Goal: Task Accomplishment & Management: Manage account settings

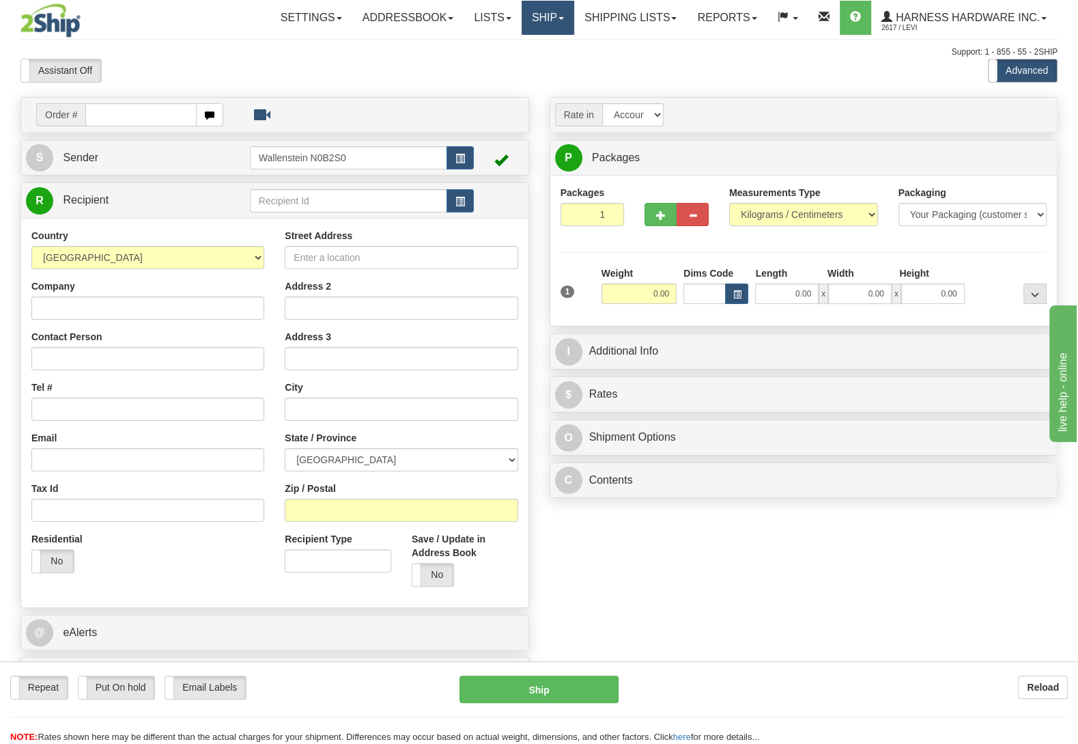
click at [542, 10] on link "Ship" at bounding box center [548, 18] width 53 height 34
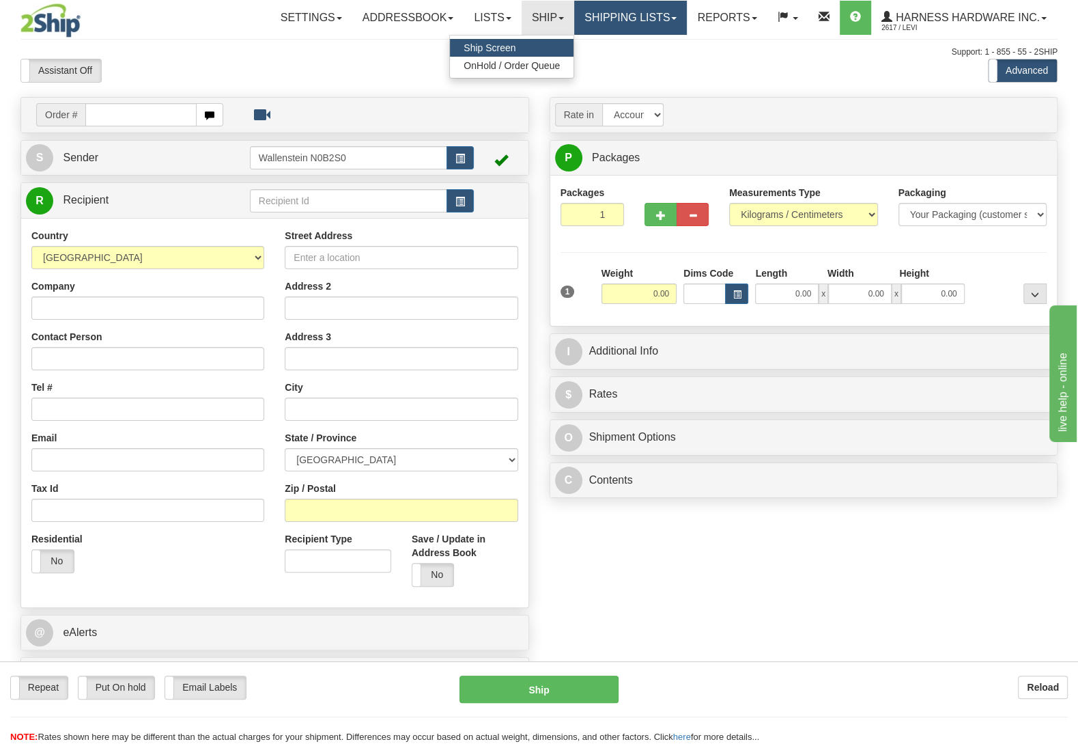
click at [615, 14] on link "Shipping lists" at bounding box center [630, 18] width 113 height 34
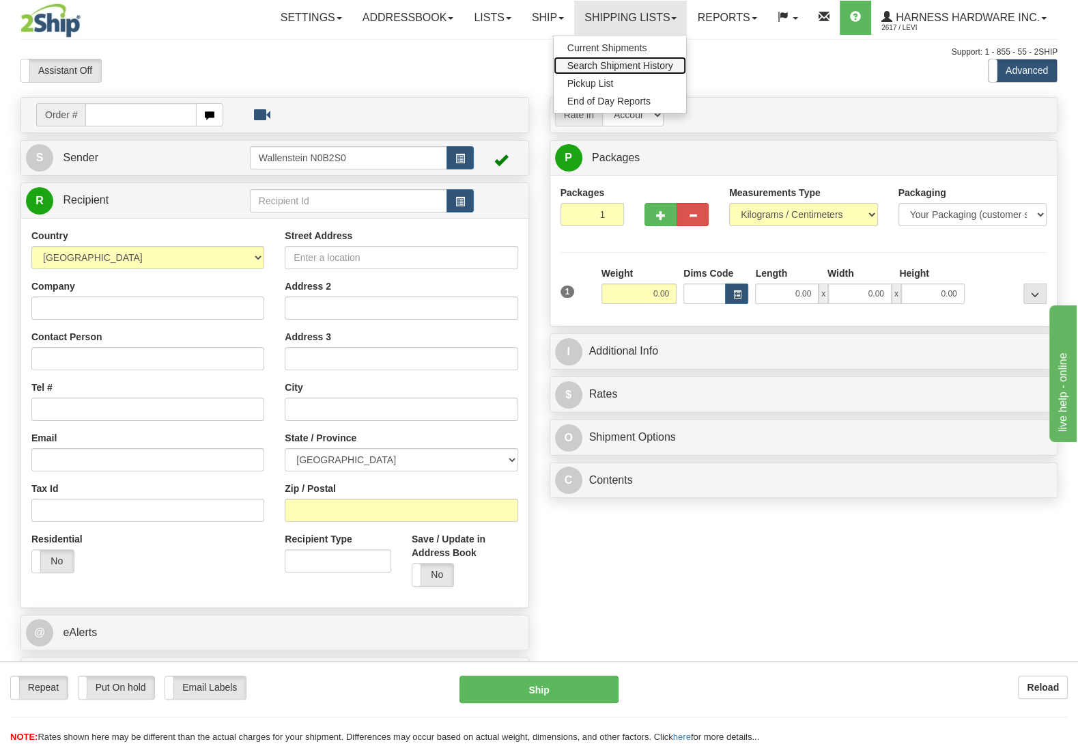
click at [636, 62] on span "Search Shipment History" at bounding box center [620, 65] width 106 height 11
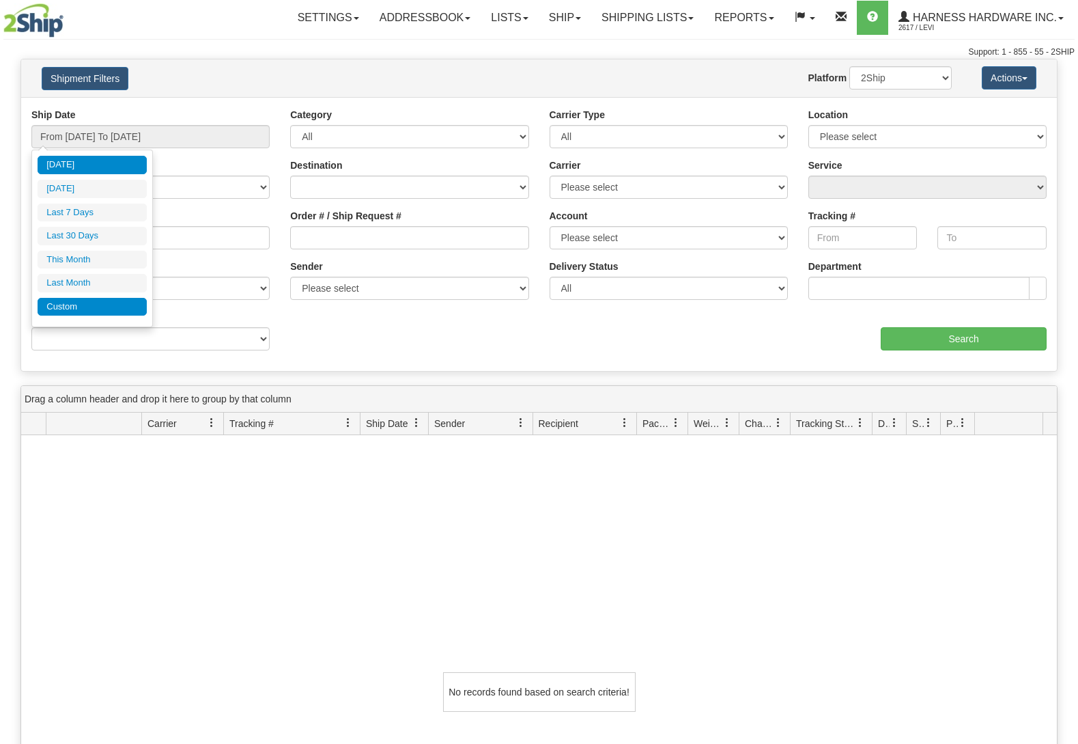
type input "[DATE]"
type input "08/31/2025"
type input "[DATE]"
click at [98, 311] on li "Custom" at bounding box center [92, 307] width 109 height 18
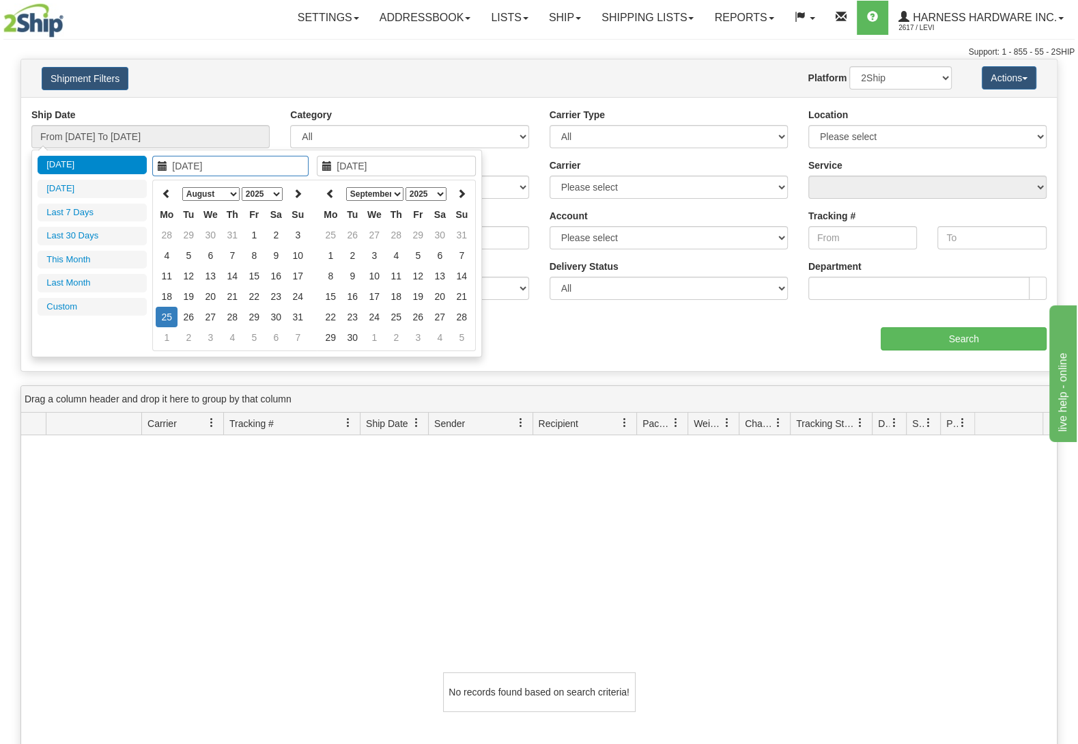
type input "07/01/2025"
type input "07/31/2025"
type input "[DATE]"
type input "08/01/2025"
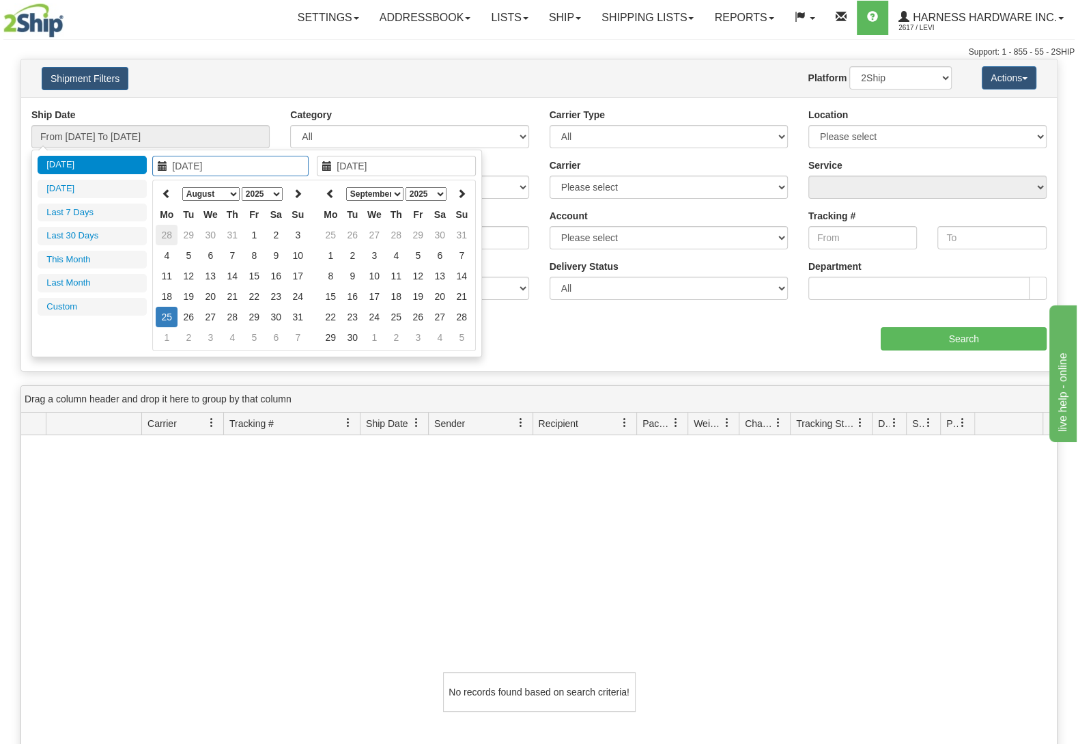
type input "08/31/2025"
type input "[DATE]"
type input "04/16/2025"
click at [208, 273] on td "16" at bounding box center [210, 276] width 22 height 20
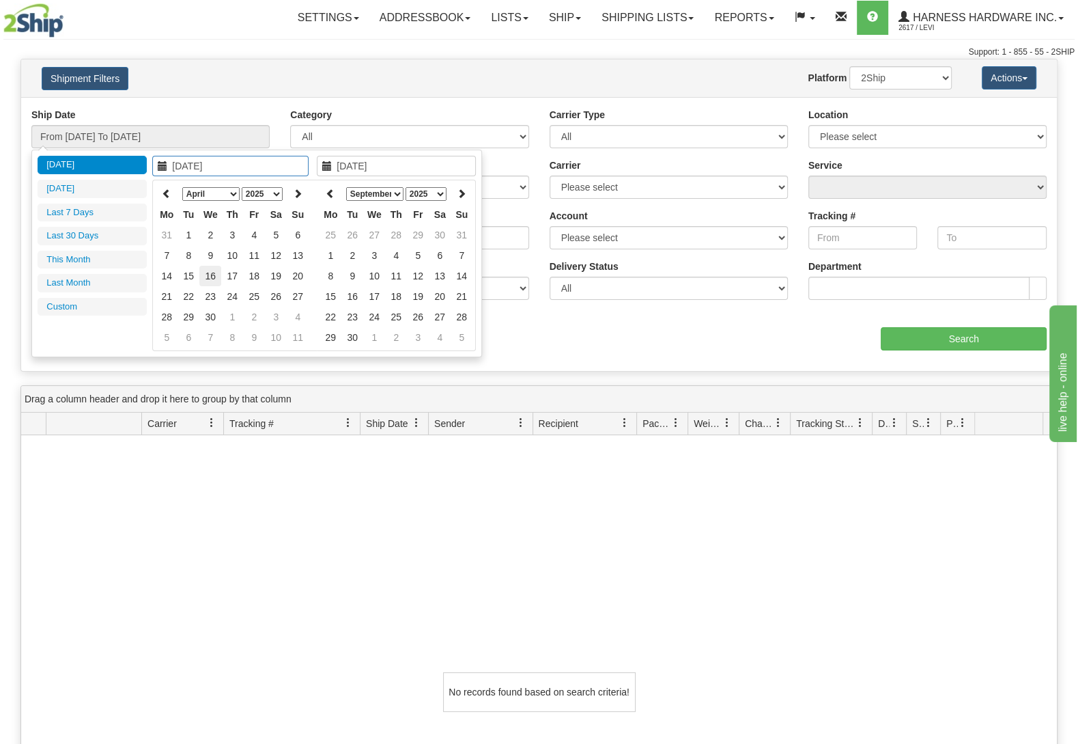
type input "04/16/2025"
click at [208, 272] on td "16" at bounding box center [210, 276] width 22 height 20
type input "From 04/16/2025 To 04/16/2025"
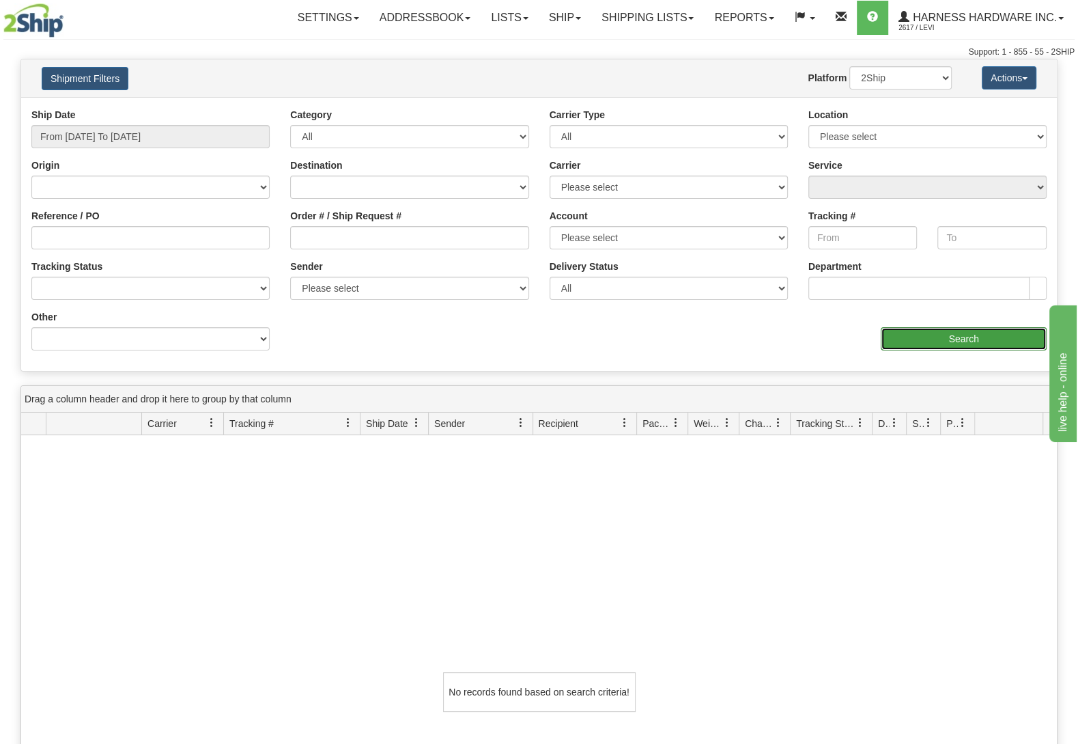
click at [939, 337] on input "Search" at bounding box center [964, 338] width 166 height 23
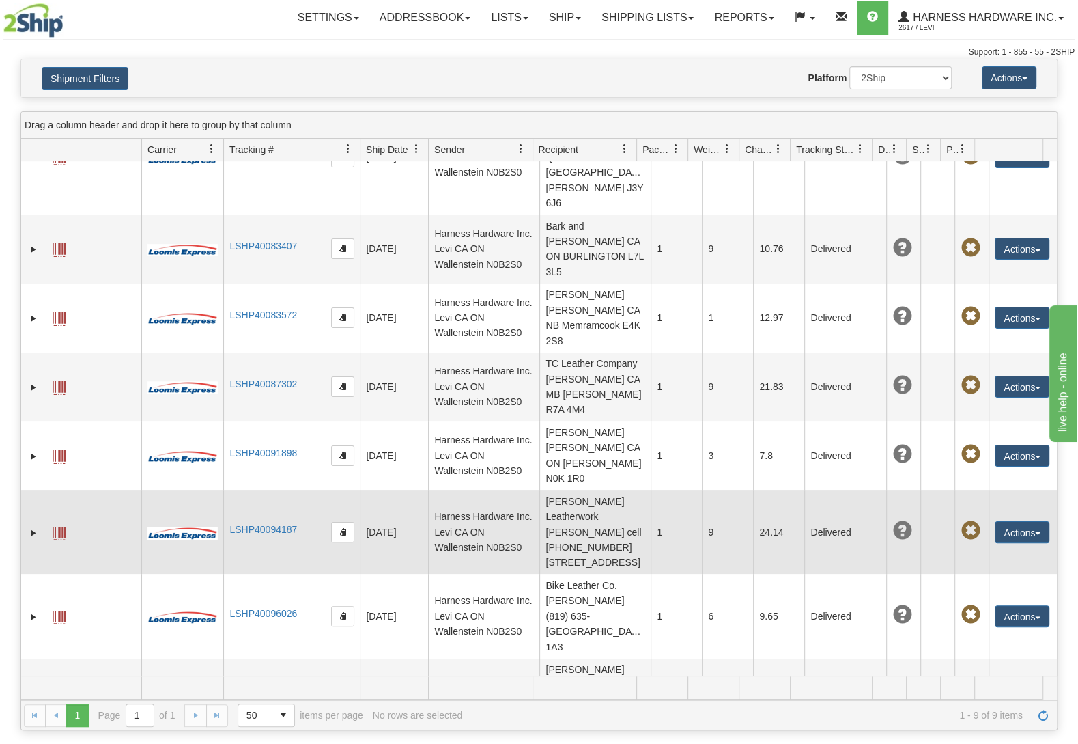
scroll to position [120, 0]
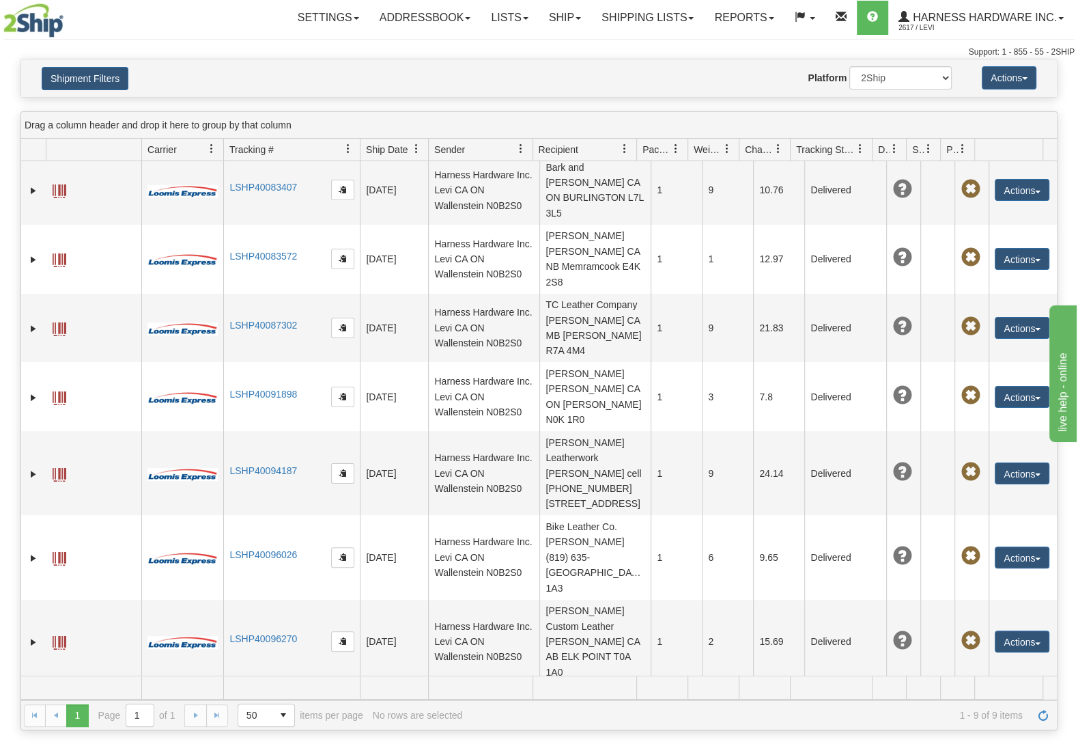
click at [1011, 707] on button "Actions" at bounding box center [1022, 718] width 55 height 22
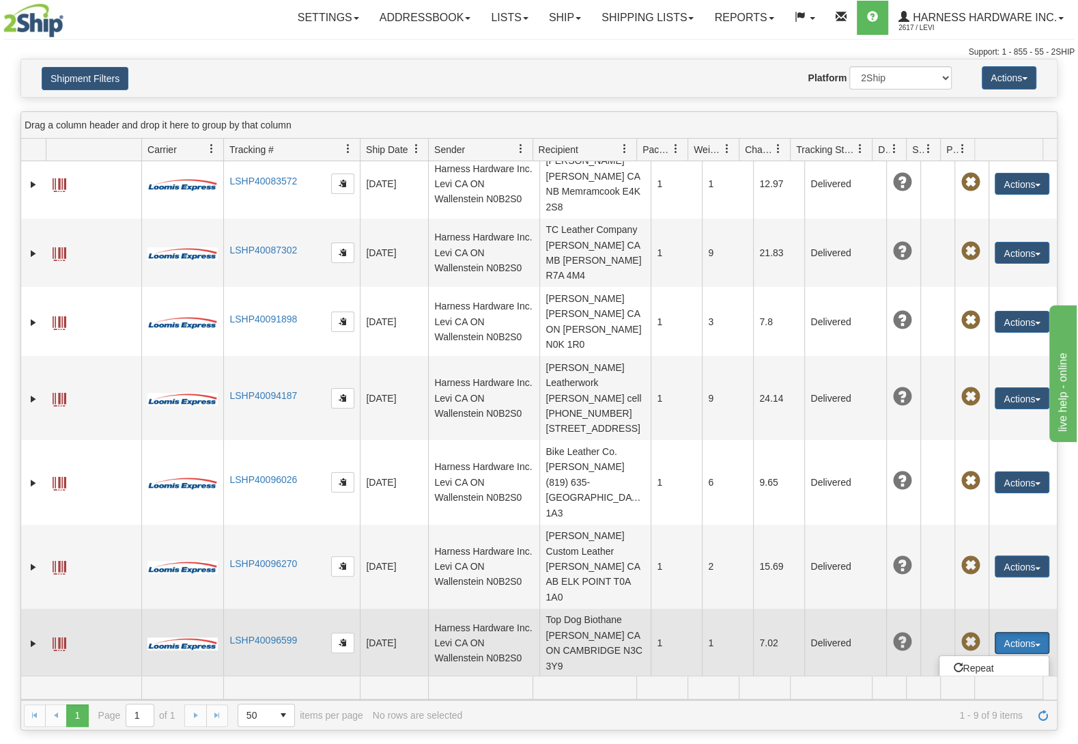
scroll to position [196, 0]
click at [969, 676] on link "Return" at bounding box center [993, 685] width 109 height 18
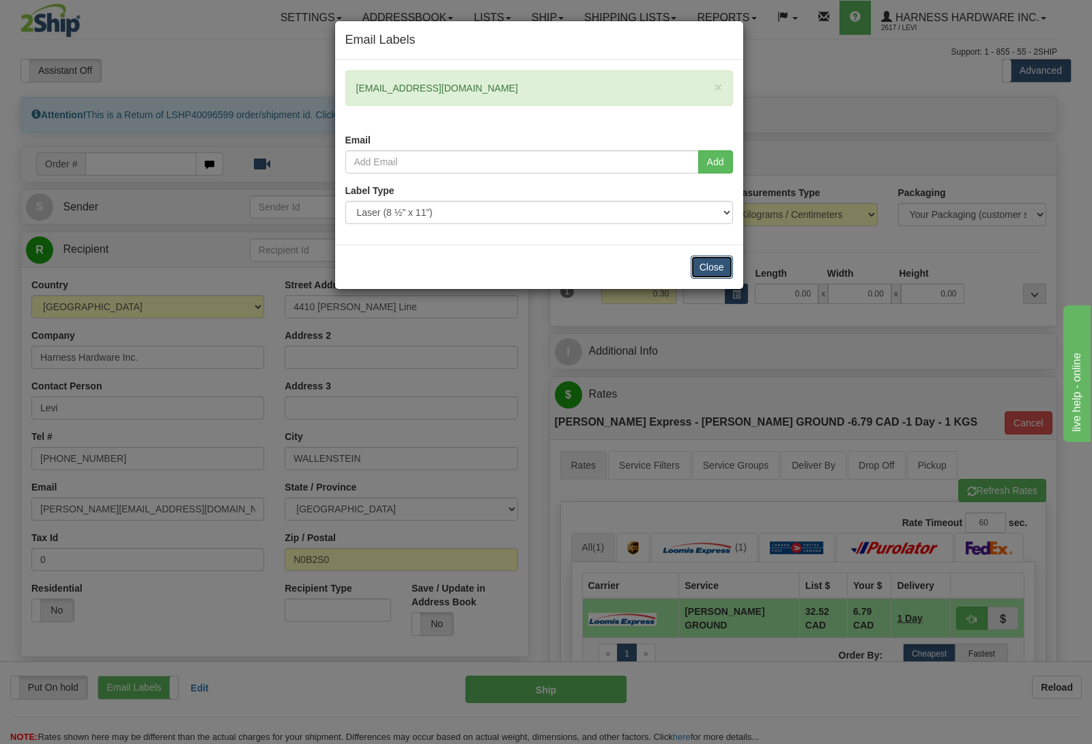
click at [713, 277] on button "Close" at bounding box center [712, 266] width 42 height 23
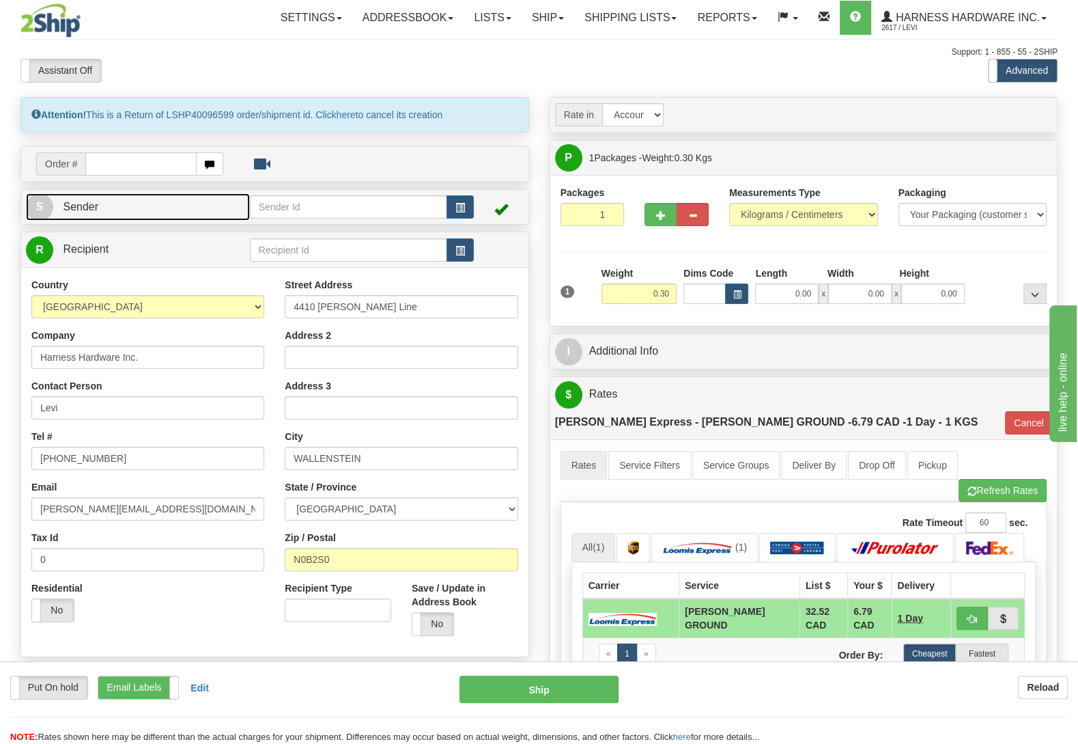
click at [157, 216] on link "S Sender" at bounding box center [138, 207] width 224 height 28
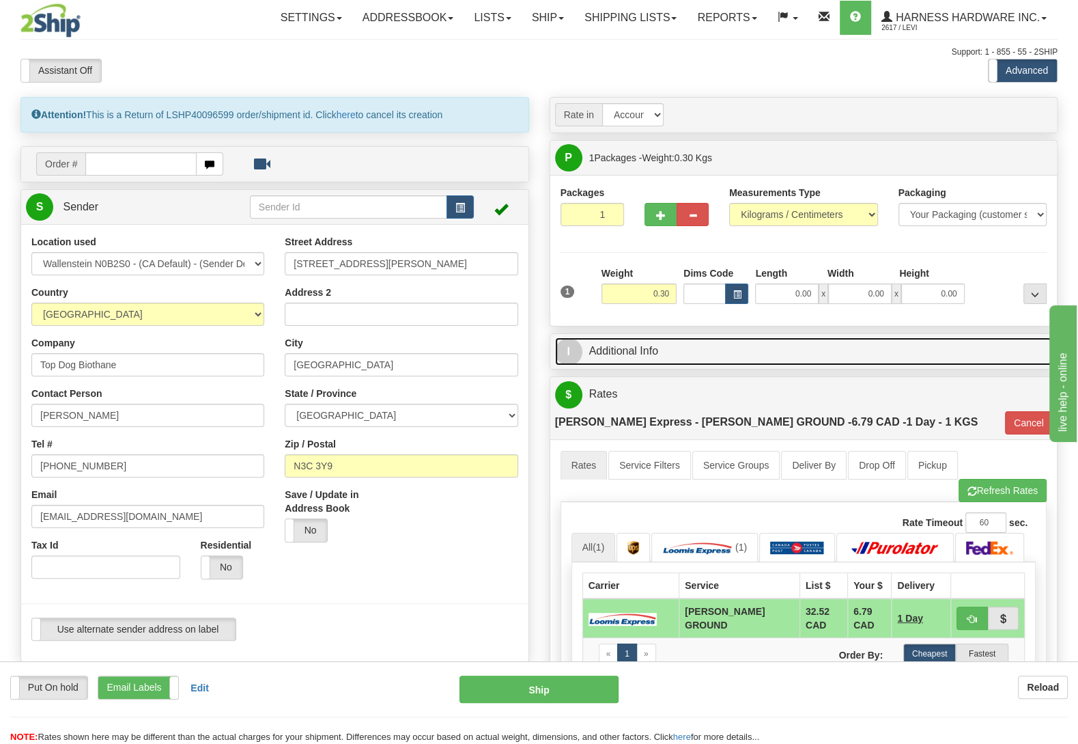
click at [668, 350] on link "I Additional Info" at bounding box center [804, 351] width 498 height 28
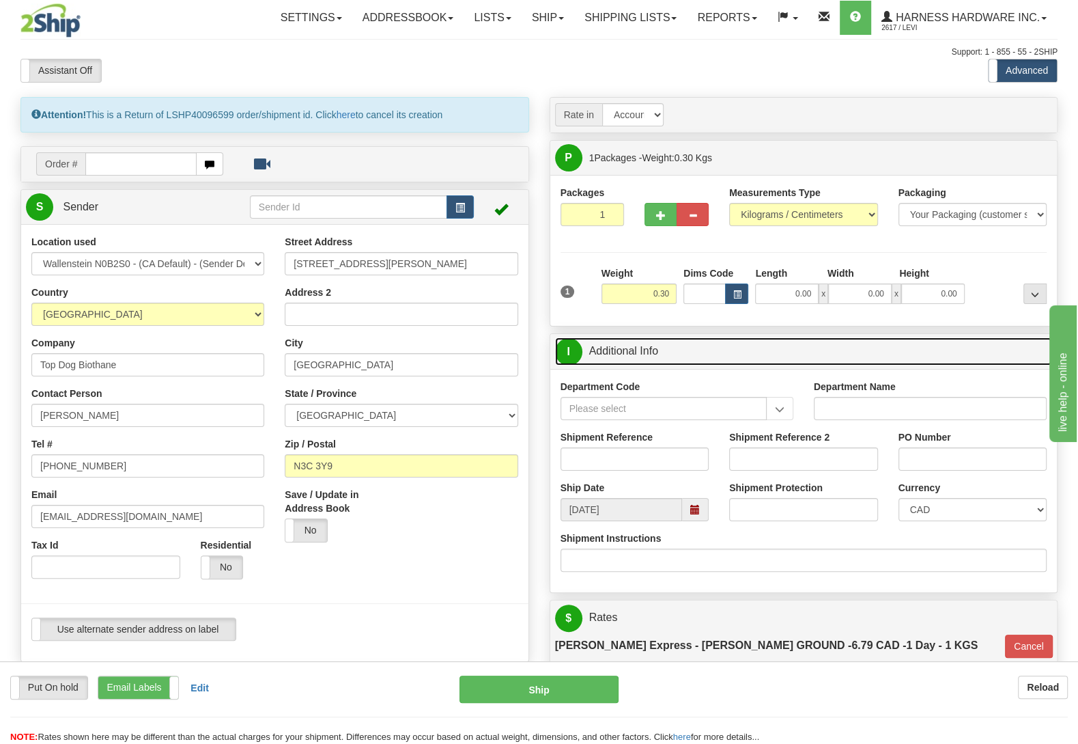
click at [698, 511] on span at bounding box center [695, 510] width 10 height 10
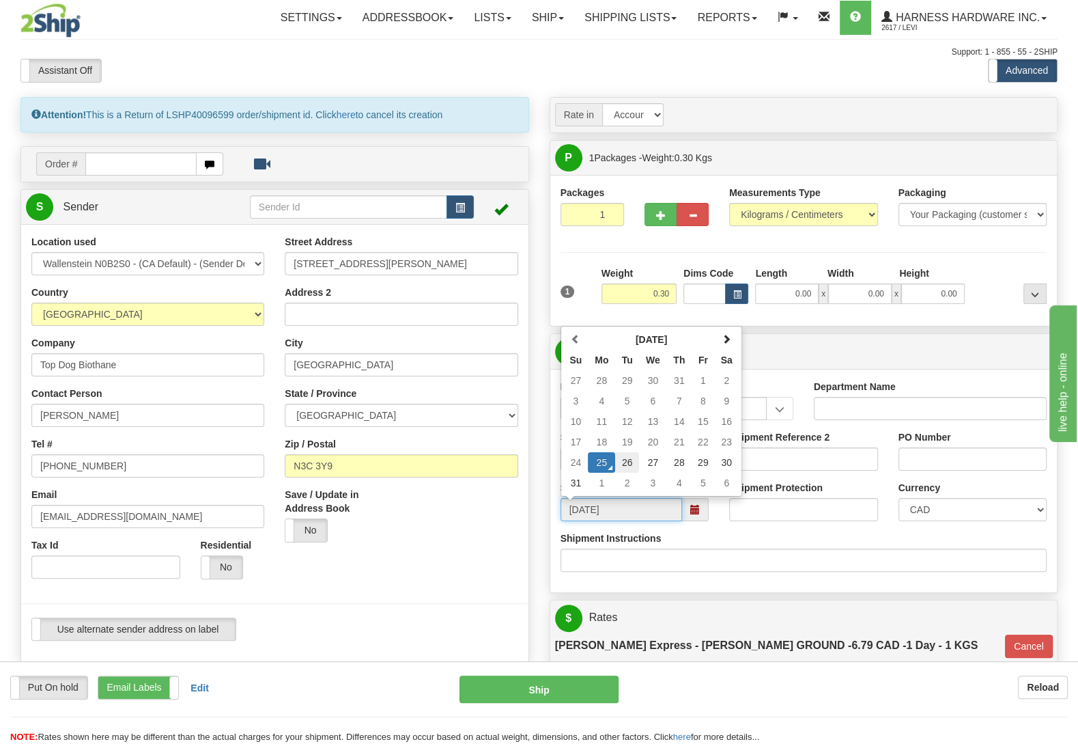
click at [625, 464] on td "26" at bounding box center [627, 462] width 24 height 20
type input "08:00"
type input "08/26/2025"
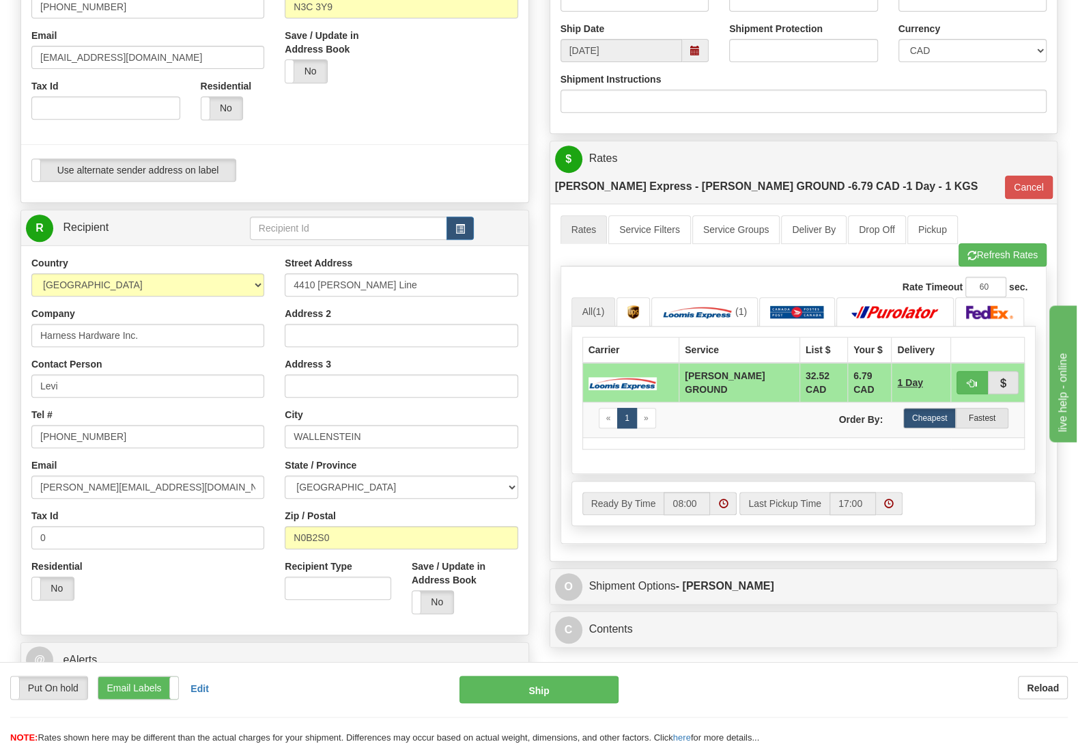
scroll to position [502, 0]
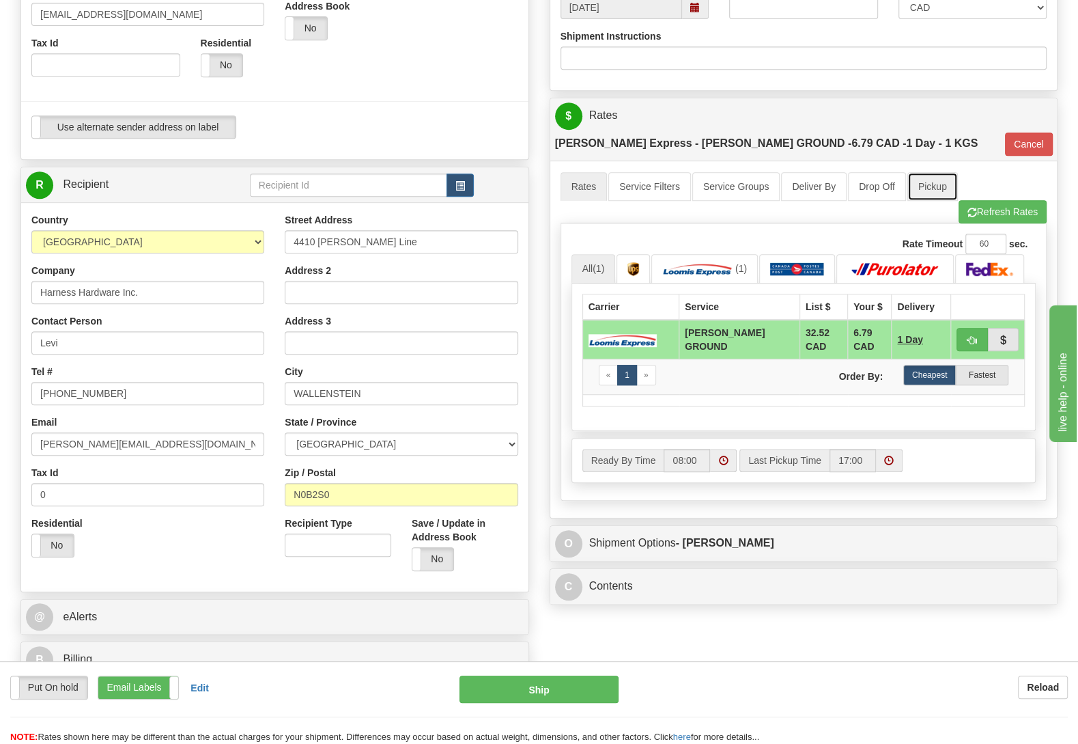
click at [939, 172] on link "Pickup" at bounding box center [932, 186] width 51 height 29
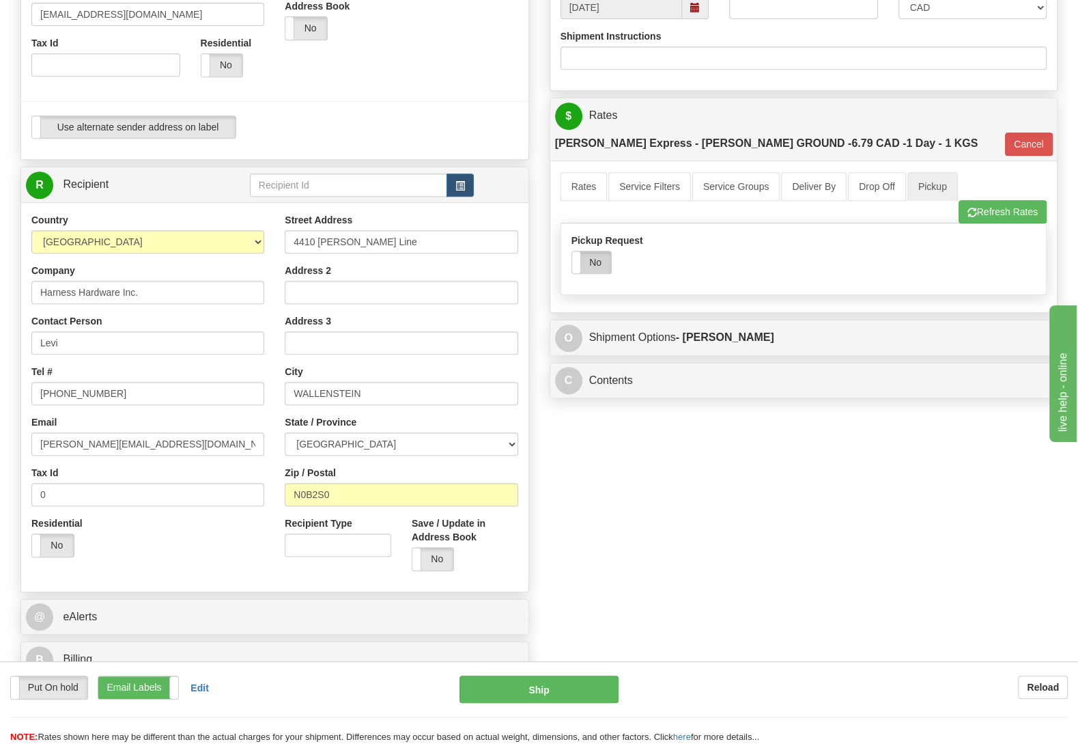
click at [586, 251] on label "No" at bounding box center [591, 262] width 39 height 22
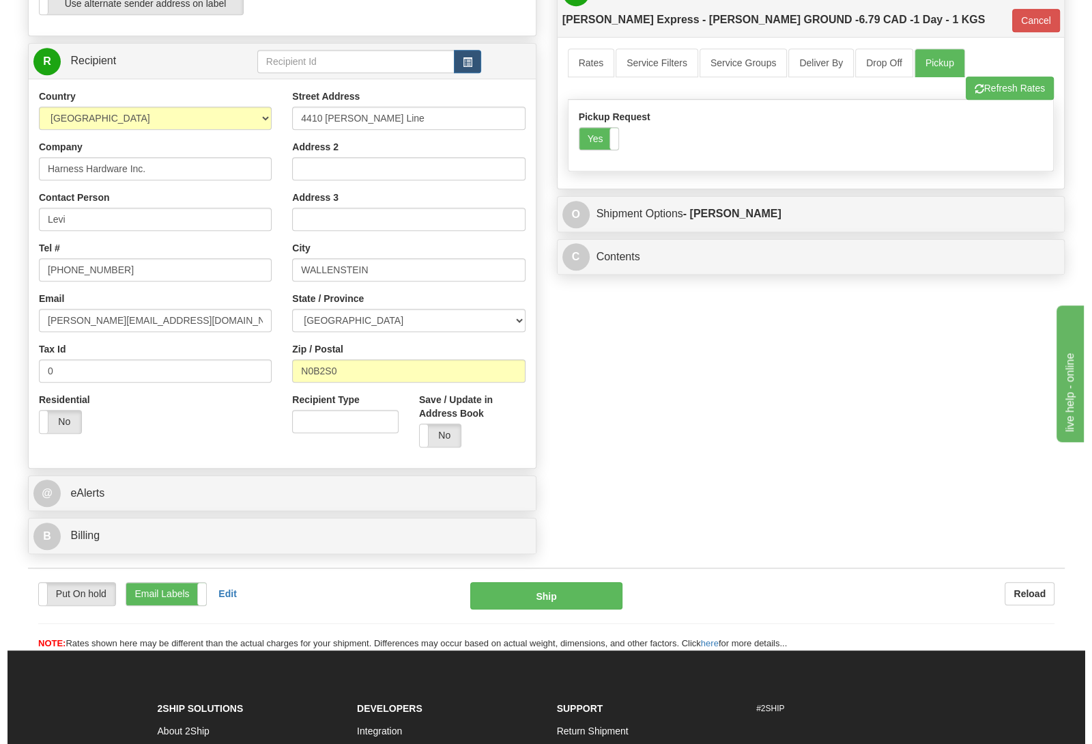
scroll to position [645, 0]
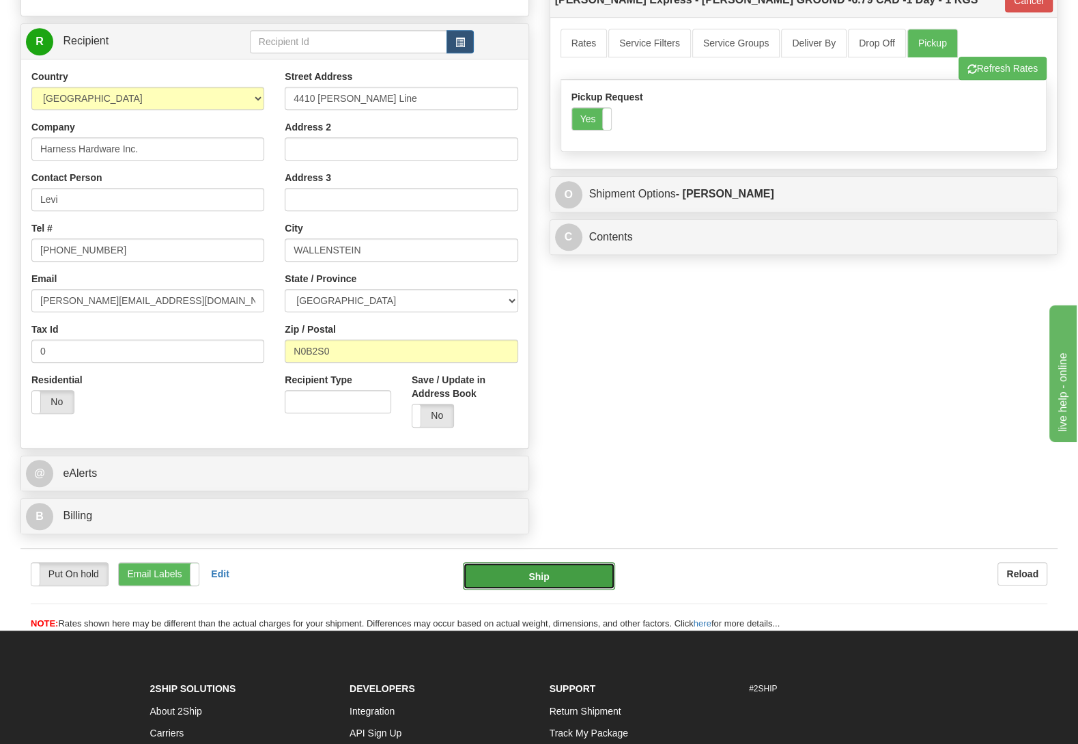
click at [555, 577] on button "Ship" at bounding box center [539, 575] width 152 height 27
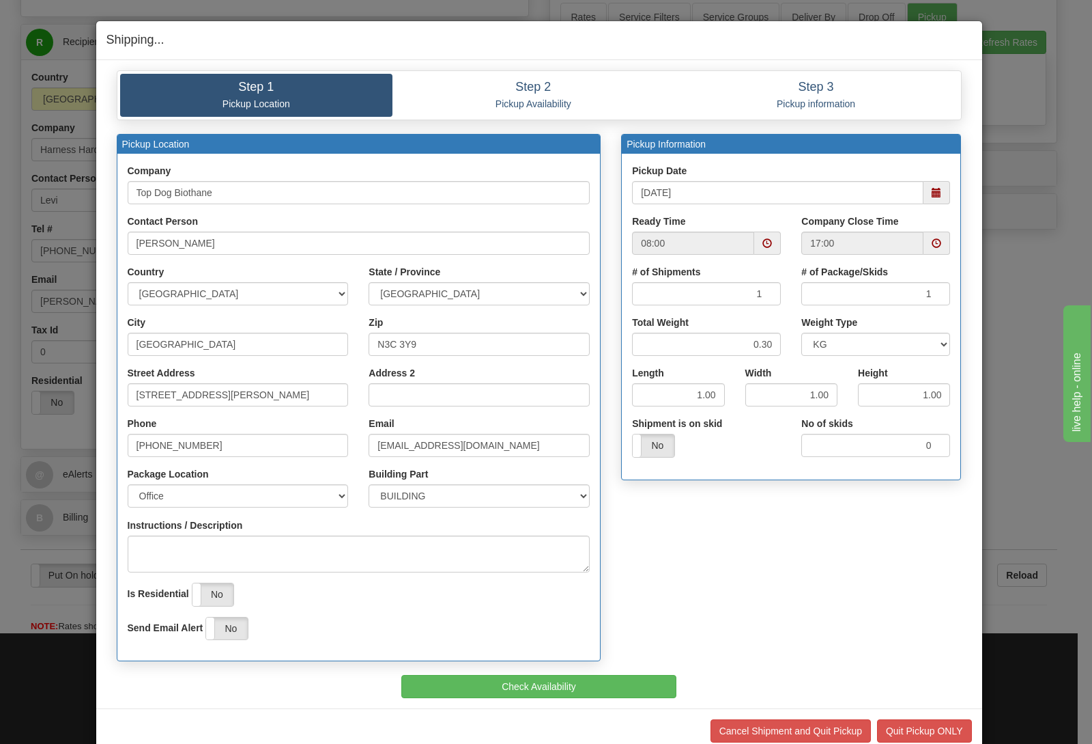
scroll to position [645, 0]
click at [565, 692] on button "Check Availability" at bounding box center [538, 686] width 275 height 23
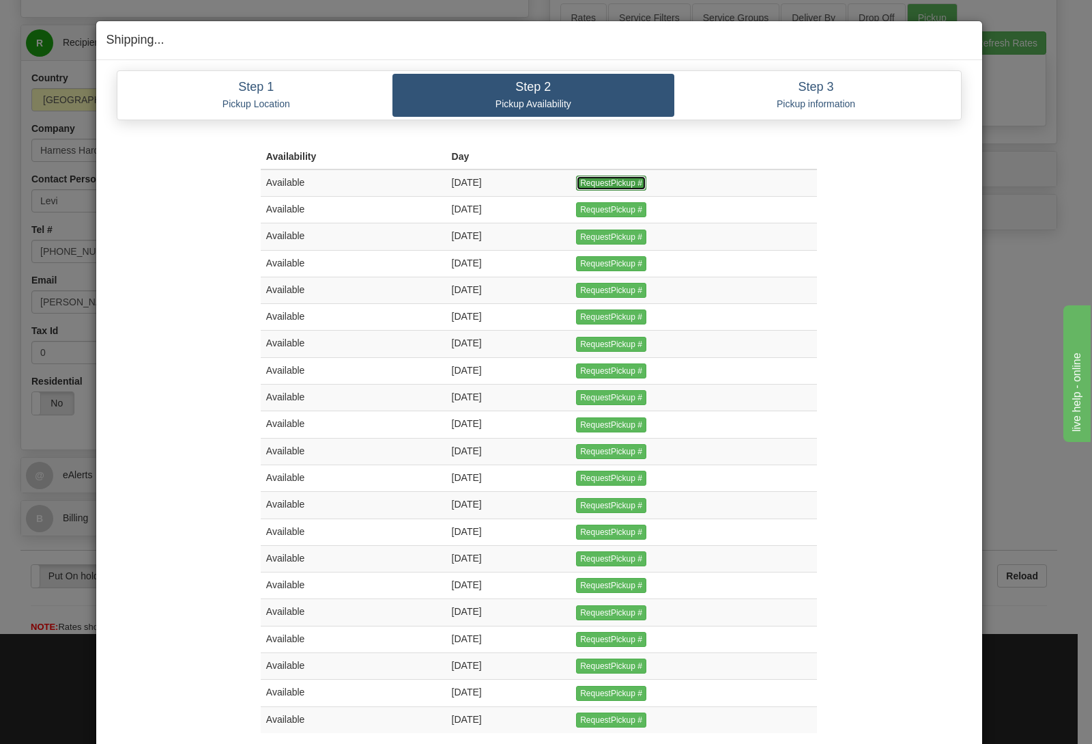
click at [630, 180] on input "RequestPickup #" at bounding box center [611, 182] width 70 height 15
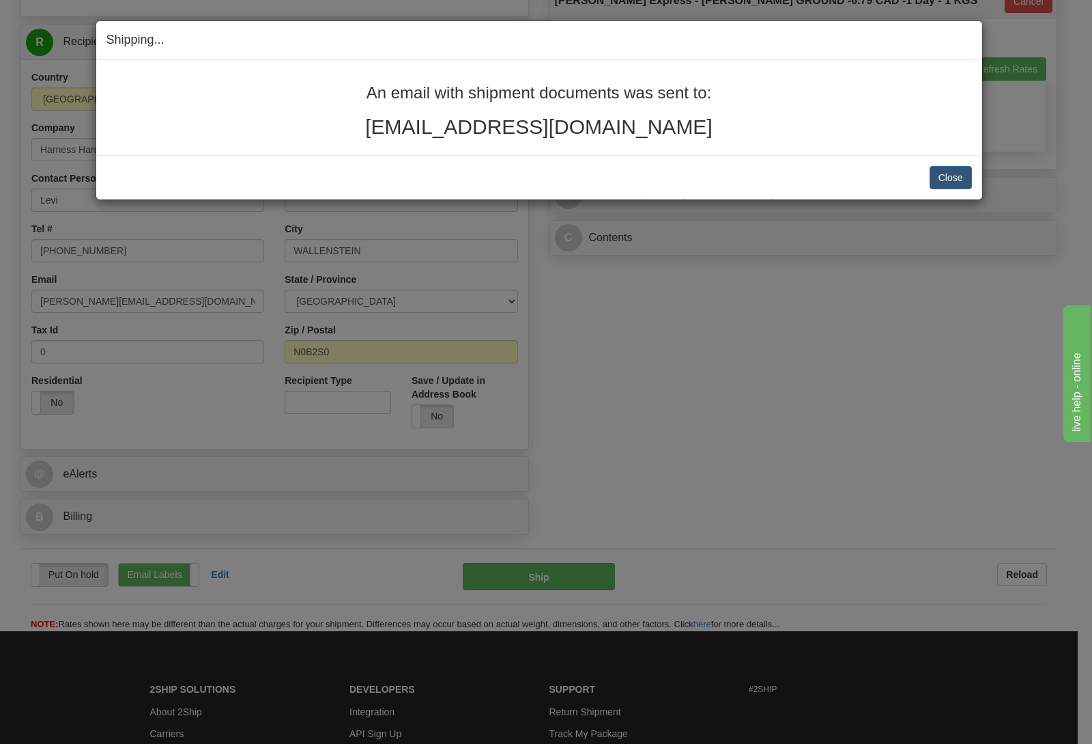
scroll to position [645, 0]
click at [941, 180] on button "Close" at bounding box center [951, 177] width 42 height 23
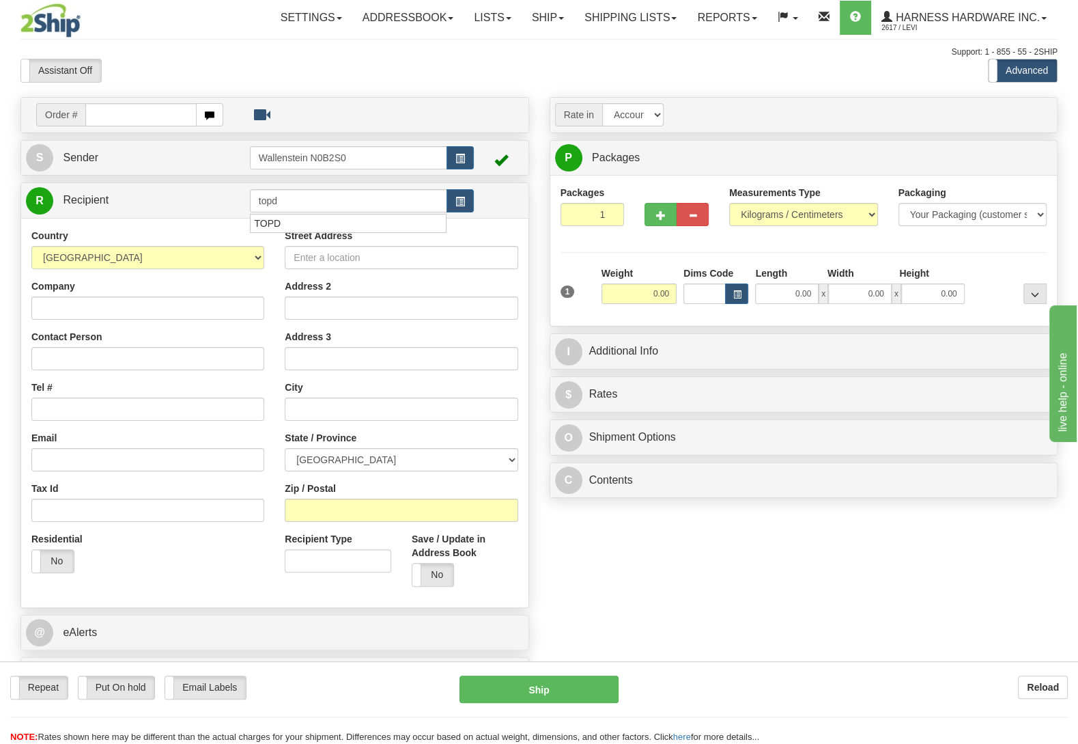
type input "topd"
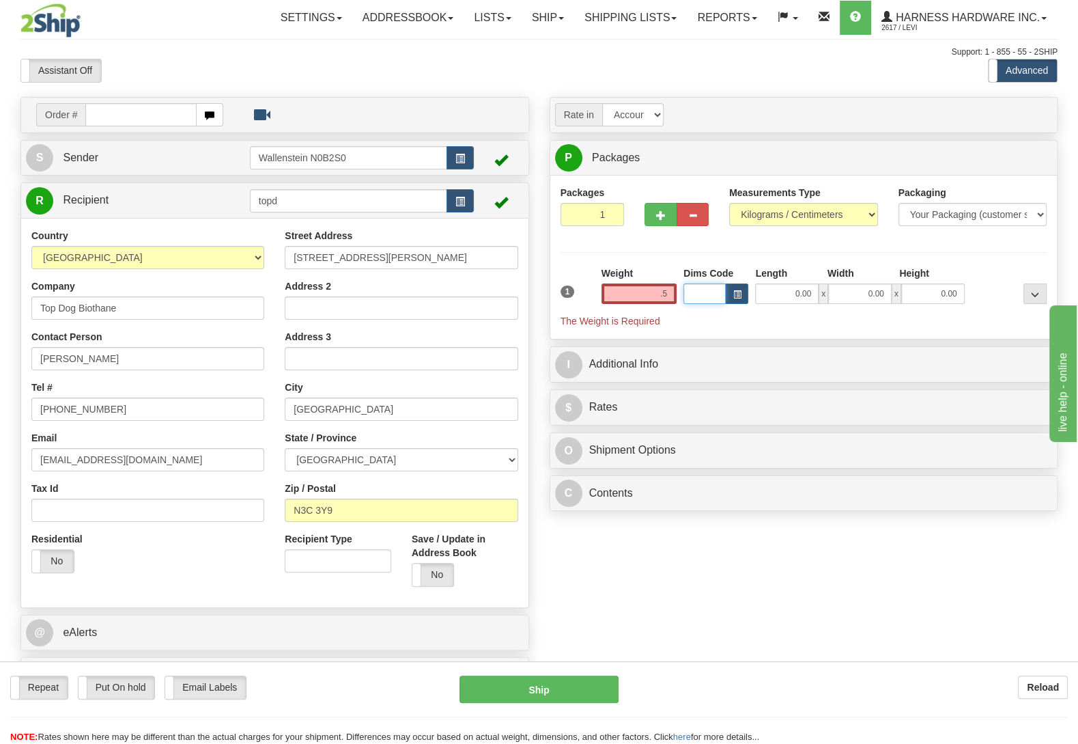
type input "0.50"
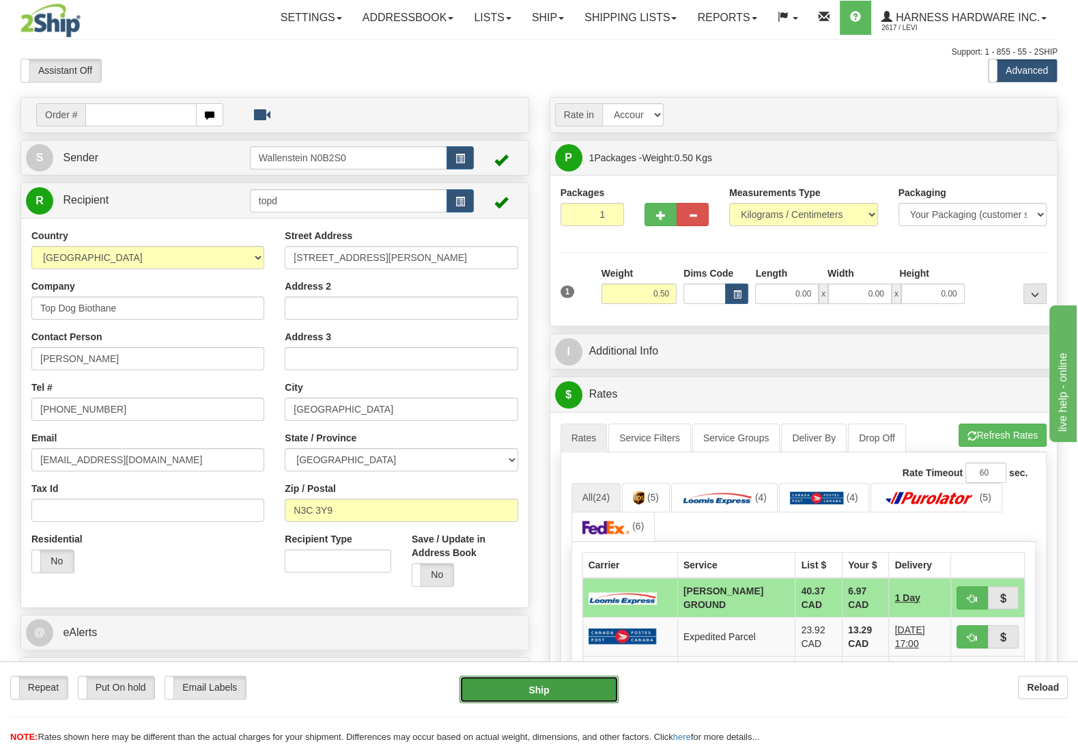
click at [559, 683] on button "Ship" at bounding box center [538, 688] width 159 height 27
type input "DD"
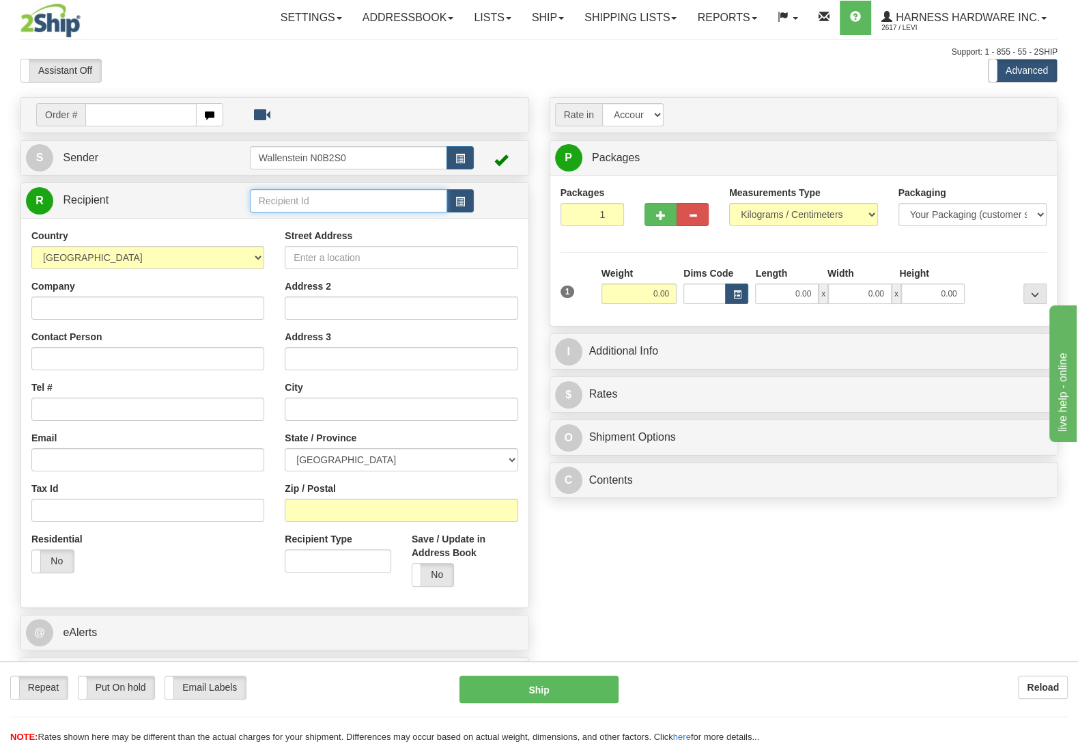
click at [316, 200] on input "text" at bounding box center [348, 200] width 197 height 23
type input "aver"
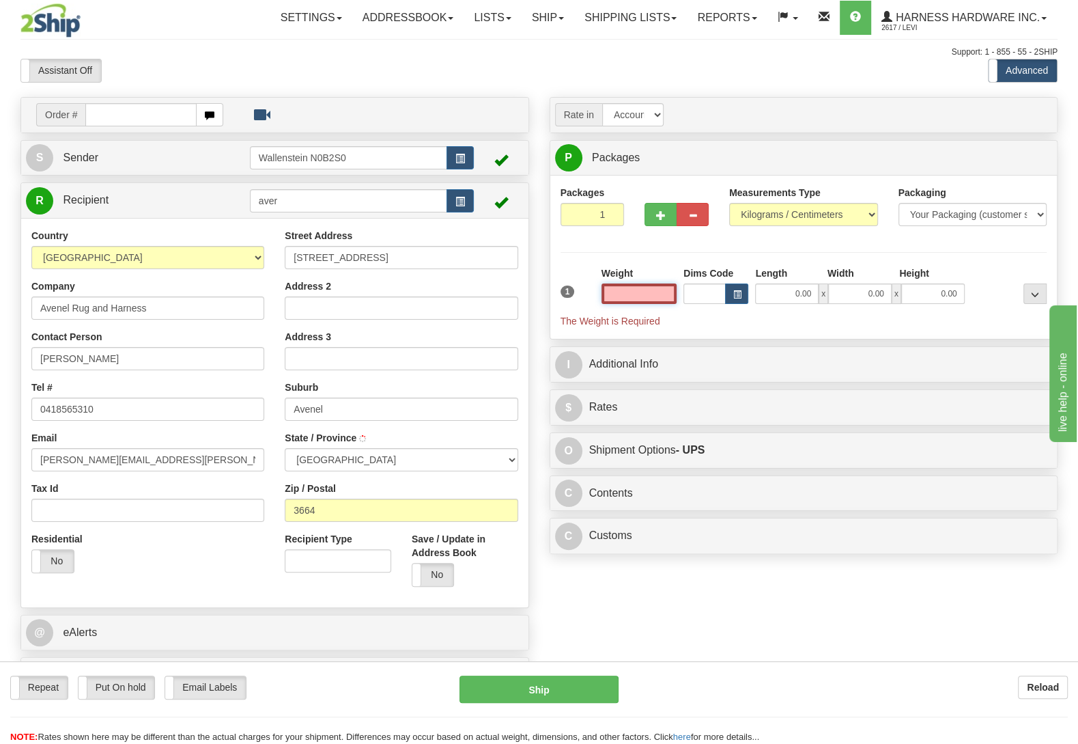
select select
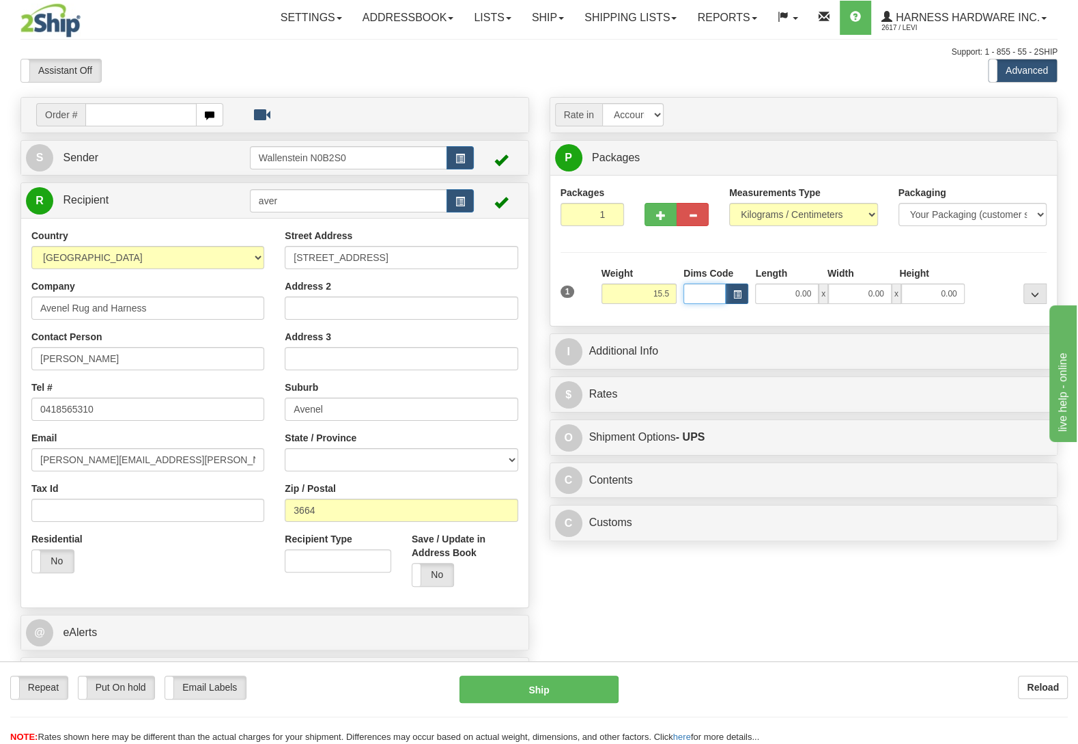
type input "15.50"
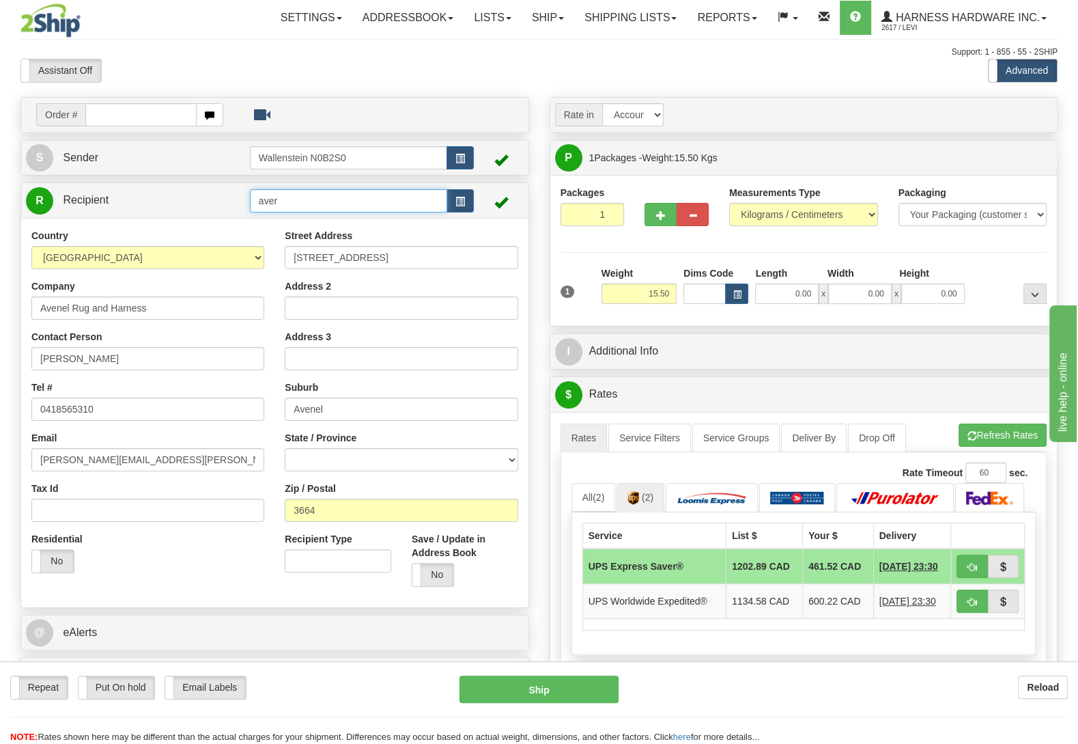
click at [301, 207] on input "aver" at bounding box center [348, 200] width 197 height 23
drag, startPoint x: 301, startPoint y: 207, endPoint x: 187, endPoint y: 215, distance: 114.3
click at [250, 212] on input "aver" at bounding box center [348, 200] width 197 height 23
type input "broc"
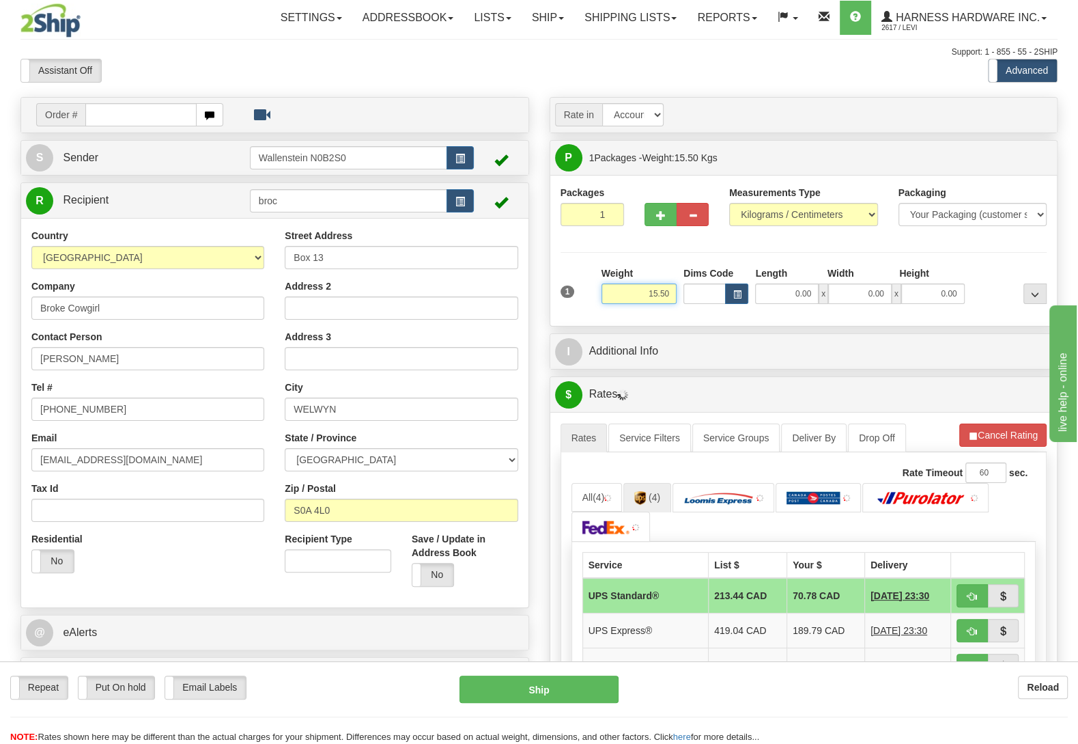
drag, startPoint x: 652, startPoint y: 298, endPoint x: 806, endPoint y: 332, distance: 158.0
click at [677, 304] on input "15.50" at bounding box center [638, 293] width 75 height 20
type input "6.00"
click at [597, 494] on link "All (17)" at bounding box center [595, 497] width 49 height 29
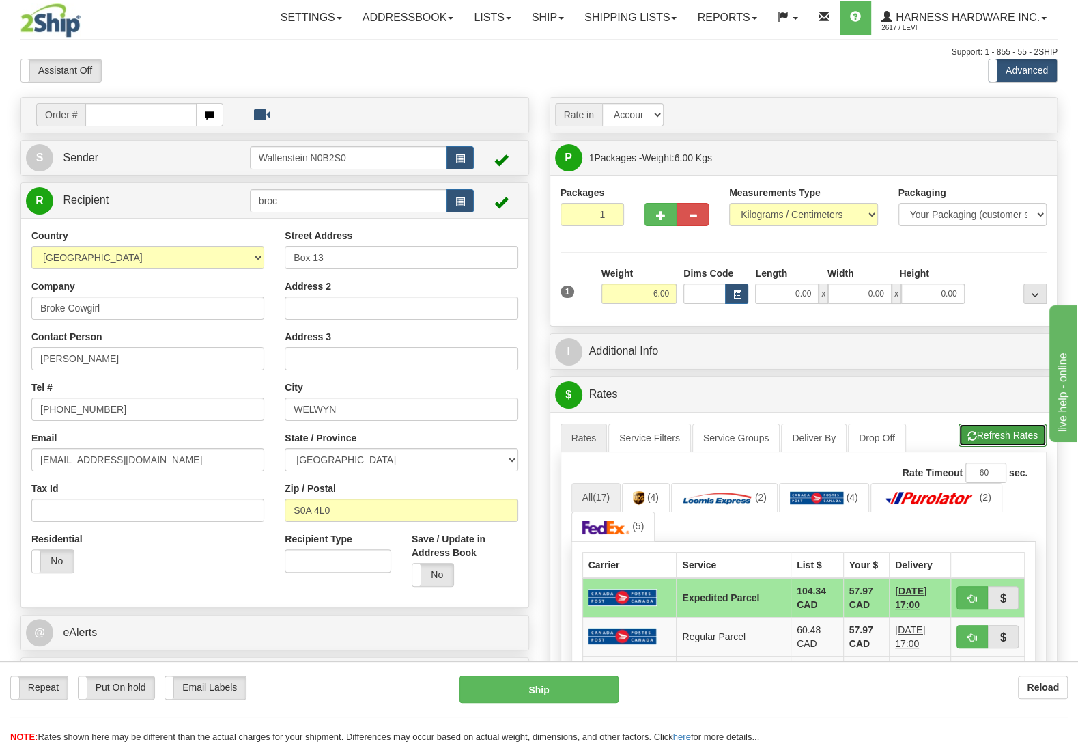
click at [982, 436] on button "Refresh Rates" at bounding box center [1003, 434] width 88 height 23
click at [1064, 689] on button "Reload" at bounding box center [1043, 686] width 50 height 23
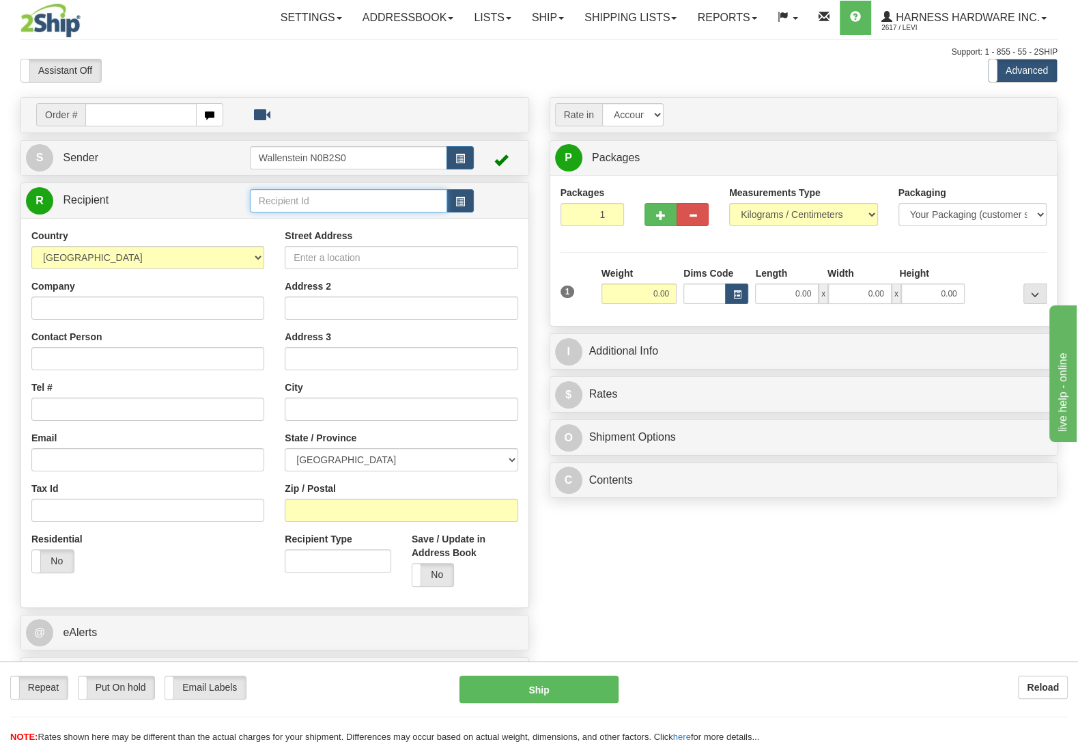
click at [334, 209] on input "text" at bounding box center [348, 200] width 197 height 23
type input "dogdc"
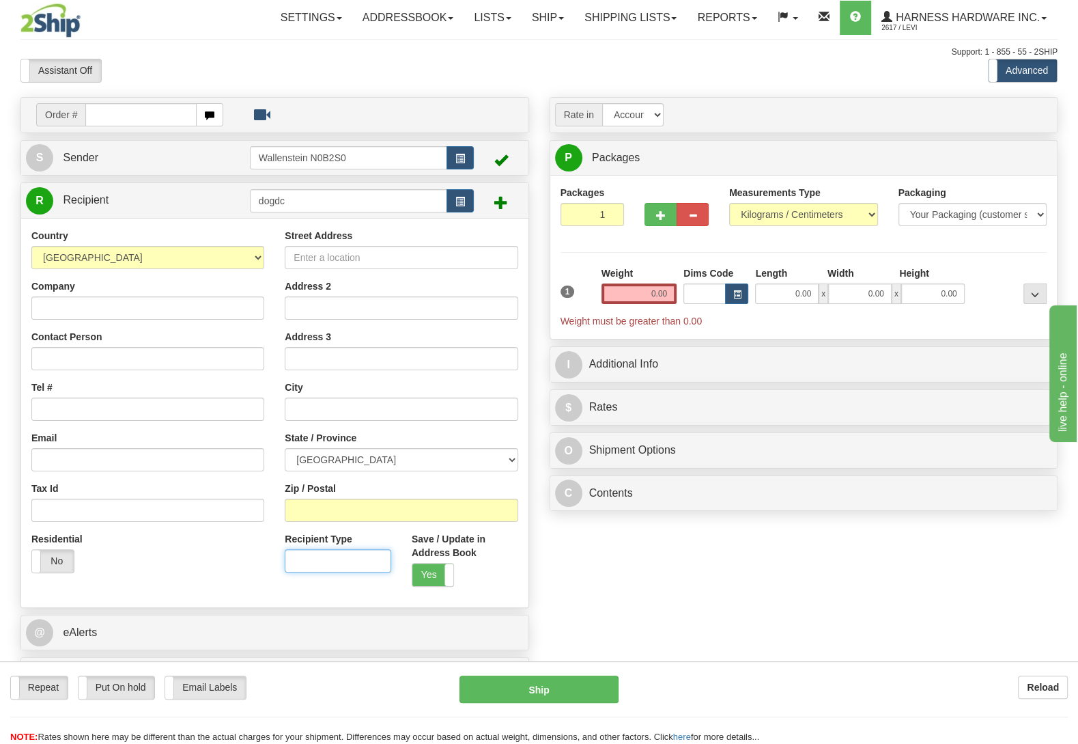
click at [330, 560] on input "Recipient Type" at bounding box center [338, 560] width 107 height 23
click at [335, 516] on input "Zip / Postal" at bounding box center [401, 509] width 233 height 23
paste input "V9K 2S4"
type input "V9K 2S4"
type input "QUALICUM BEACH"
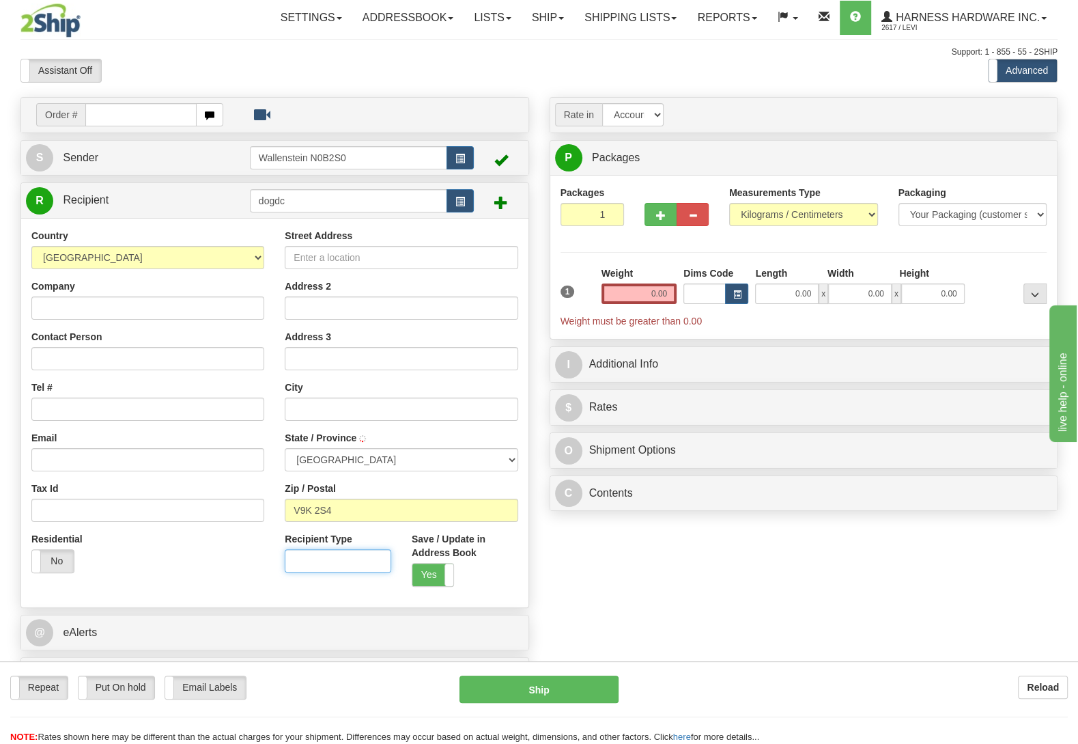
select select "BC"
drag, startPoint x: 615, startPoint y: 302, endPoint x: 850, endPoint y: 306, distance: 234.9
click at [677, 304] on input "0.00" at bounding box center [638, 293] width 75 height 20
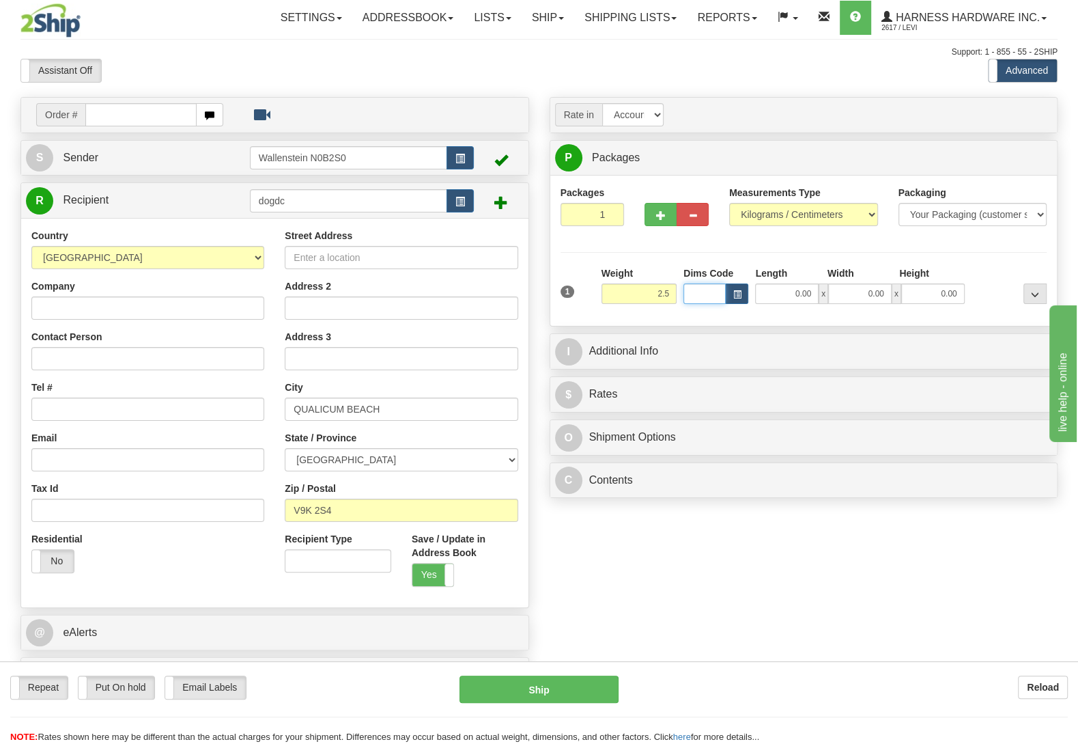
type input "2.50"
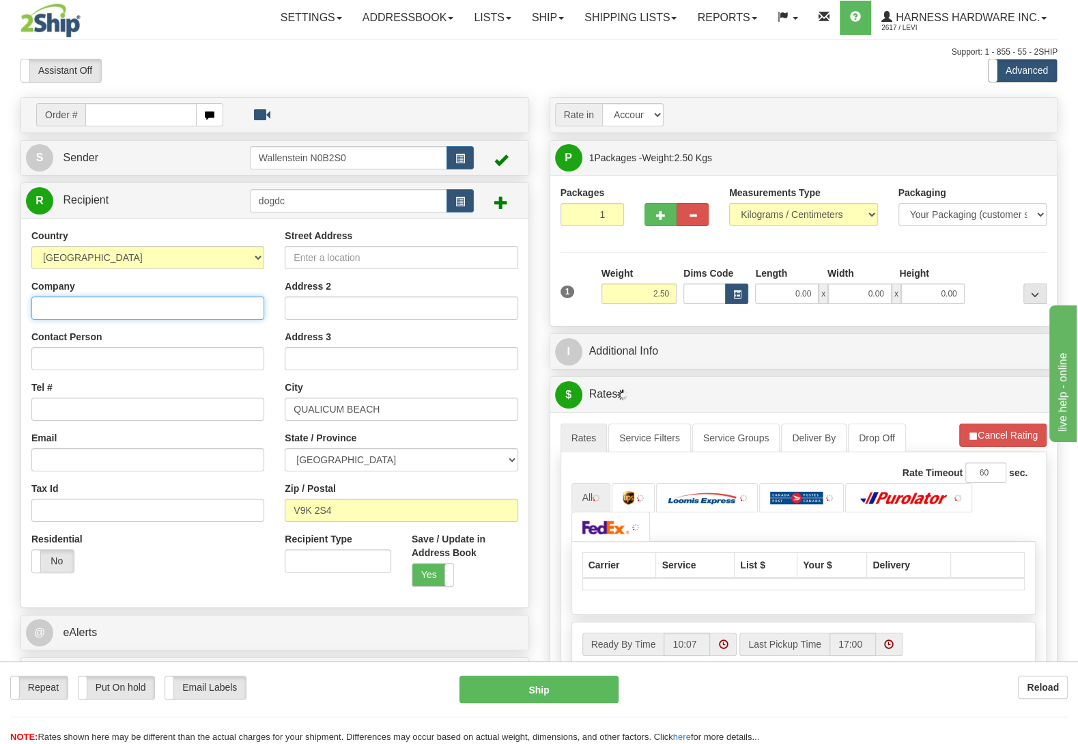
click at [51, 304] on input "Company" at bounding box center [147, 307] width 233 height 23
paste input "Dog Day Creations"
type input "Dog Day Creations"
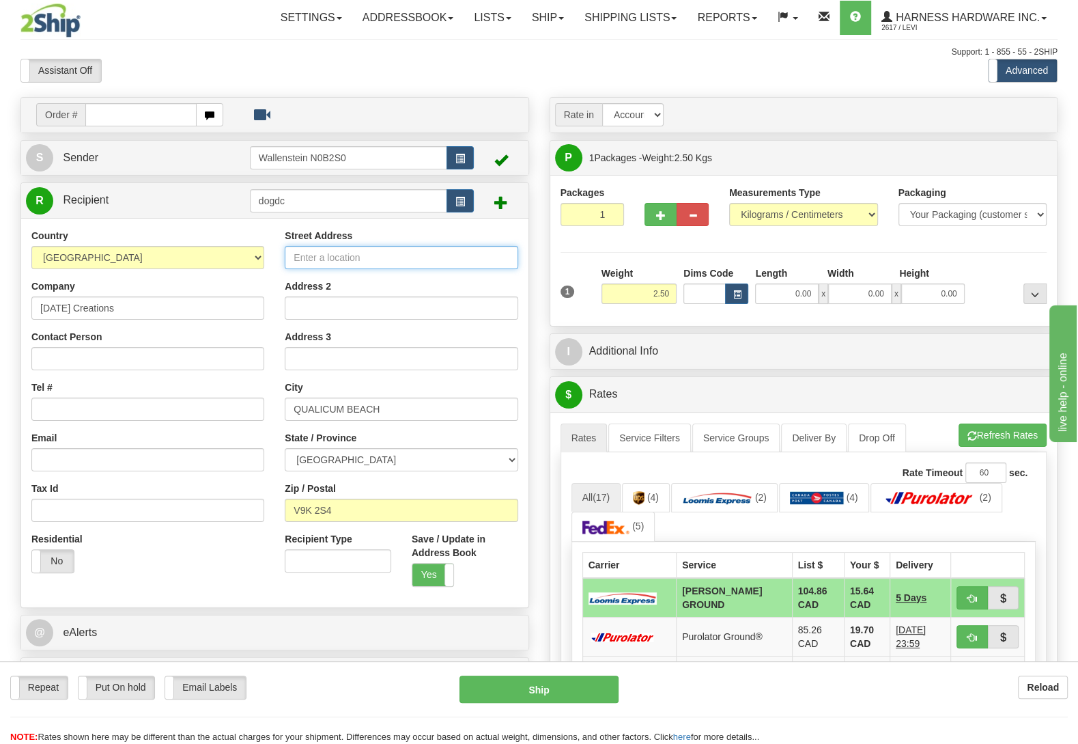
click at [454, 256] on input "Street Address" at bounding box center [401, 257] width 233 height 23
paste input "1365 Meadowood Way"
type input "1365 Meadowood Way"
click at [154, 365] on input "Contact Person" at bounding box center [147, 358] width 233 height 23
paste input "Logan Pilger"
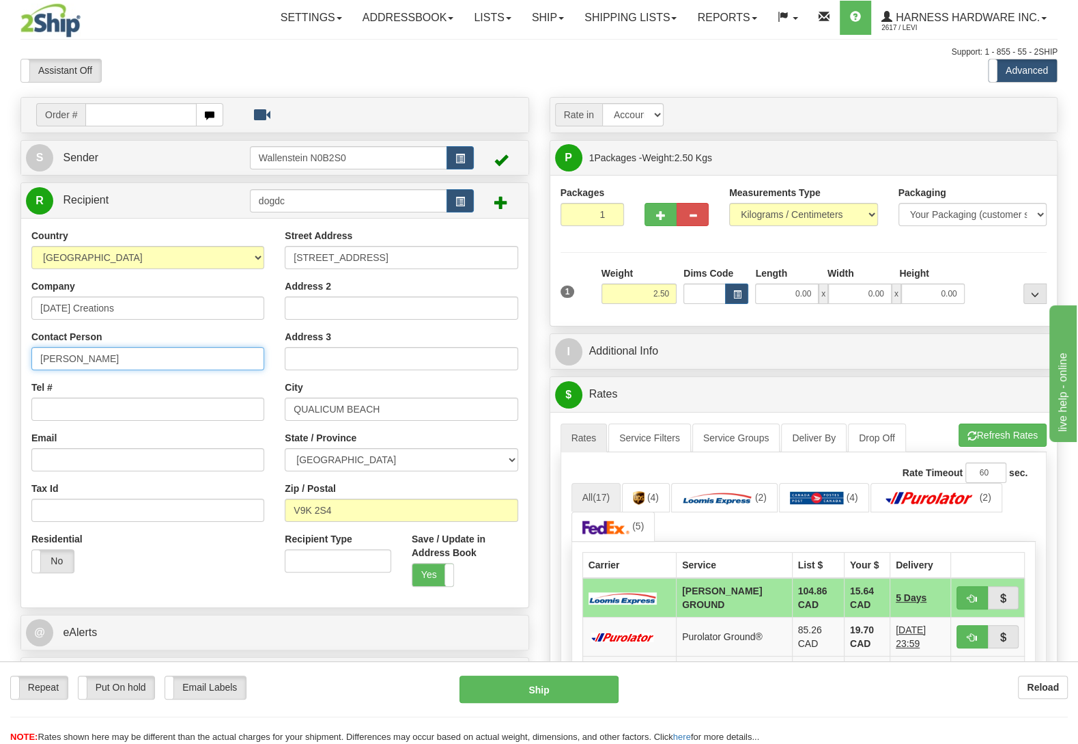
type input "Logan Pilger"
click at [184, 412] on input "Tel #" at bounding box center [147, 408] width 233 height 23
paste input "(587) 225-7687"
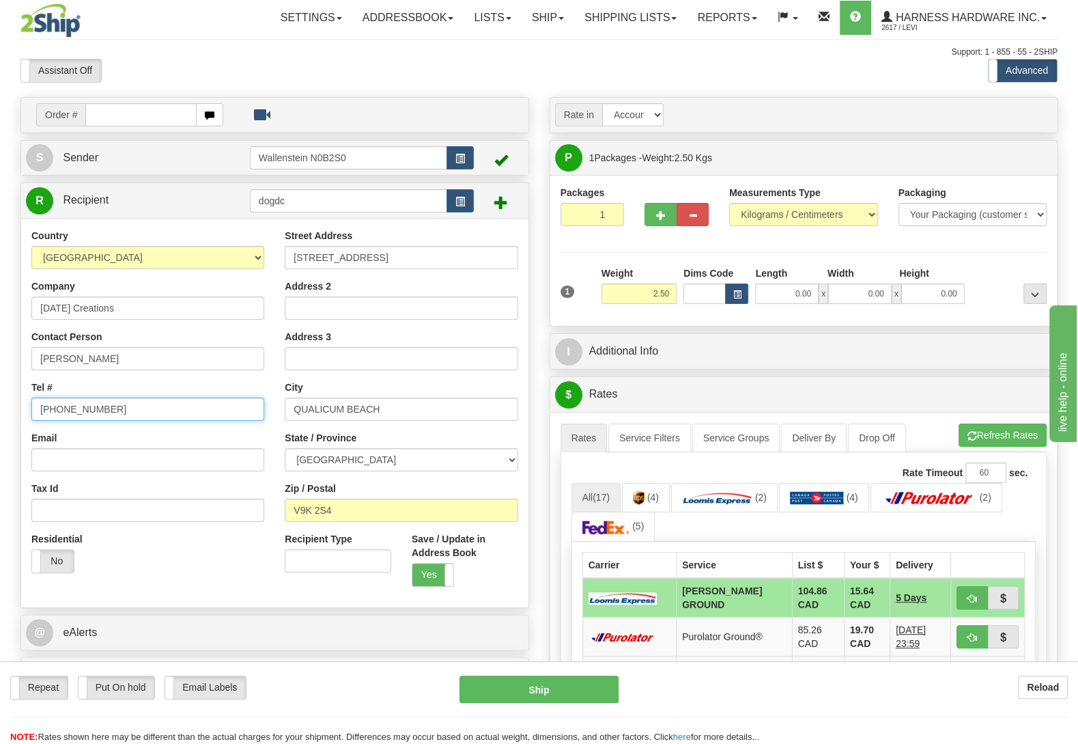
type input "(587) 225-7687"
click at [76, 462] on input "Email" at bounding box center [147, 459] width 233 height 23
paste input "loganbpilger@hotmail.com"
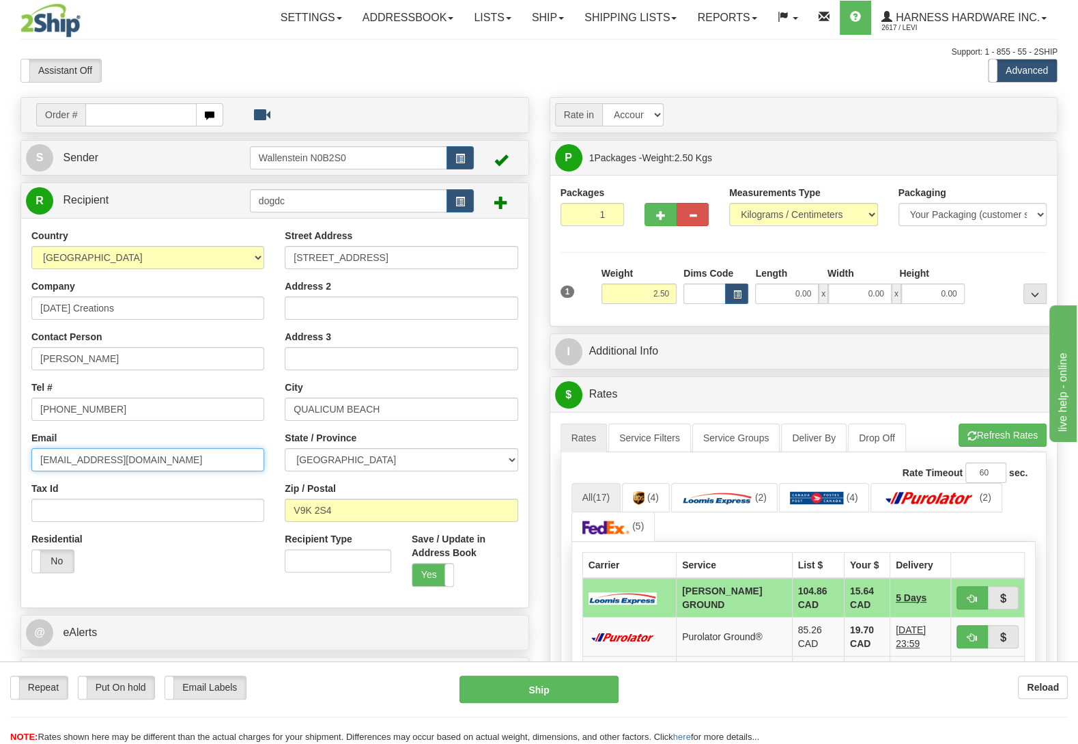
type input "loganbpilger@hotmail.com"
drag, startPoint x: 93, startPoint y: 699, endPoint x: 100, endPoint y: 690, distance: 11.2
click at [93, 698] on div "Repeat Repeat Put On hold Put On hold Print Order Slip Print Order Slip Email L…" at bounding box center [539, 688] width 1078 height 27
drag, startPoint x: 100, startPoint y: 690, endPoint x: 118, endPoint y: 692, distance: 18.5
click at [101, 690] on label "Put On hold" at bounding box center [117, 687] width 76 height 23
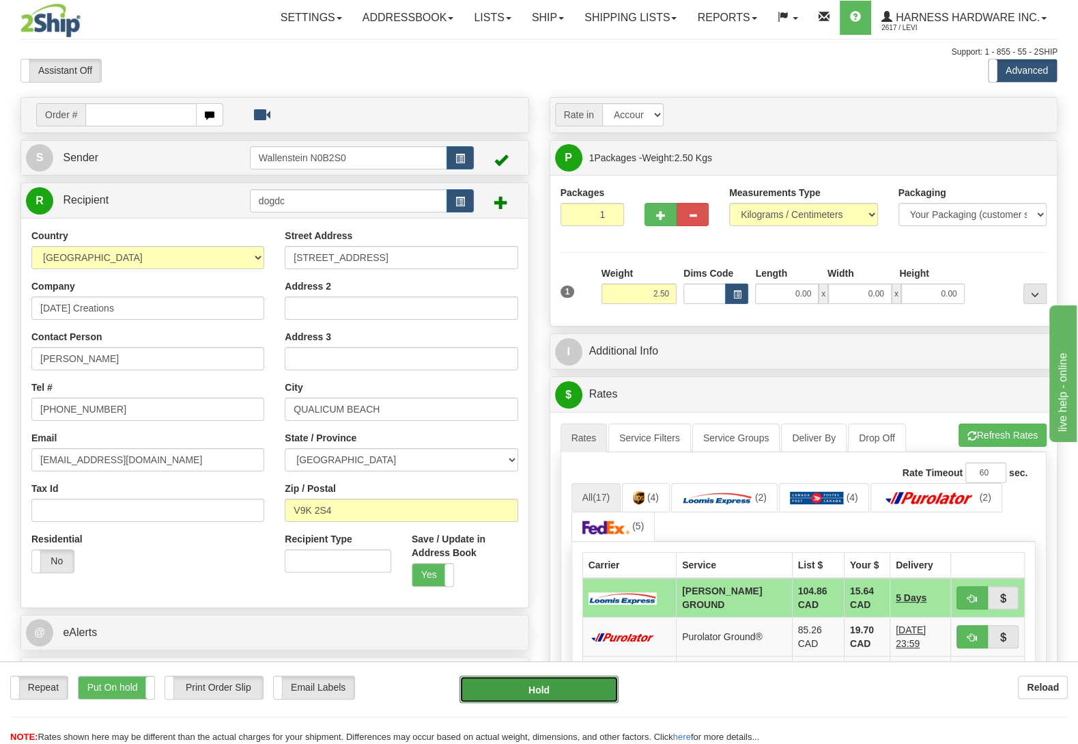
click at [563, 695] on button "Hold" at bounding box center [538, 688] width 159 height 27
type input "DD"
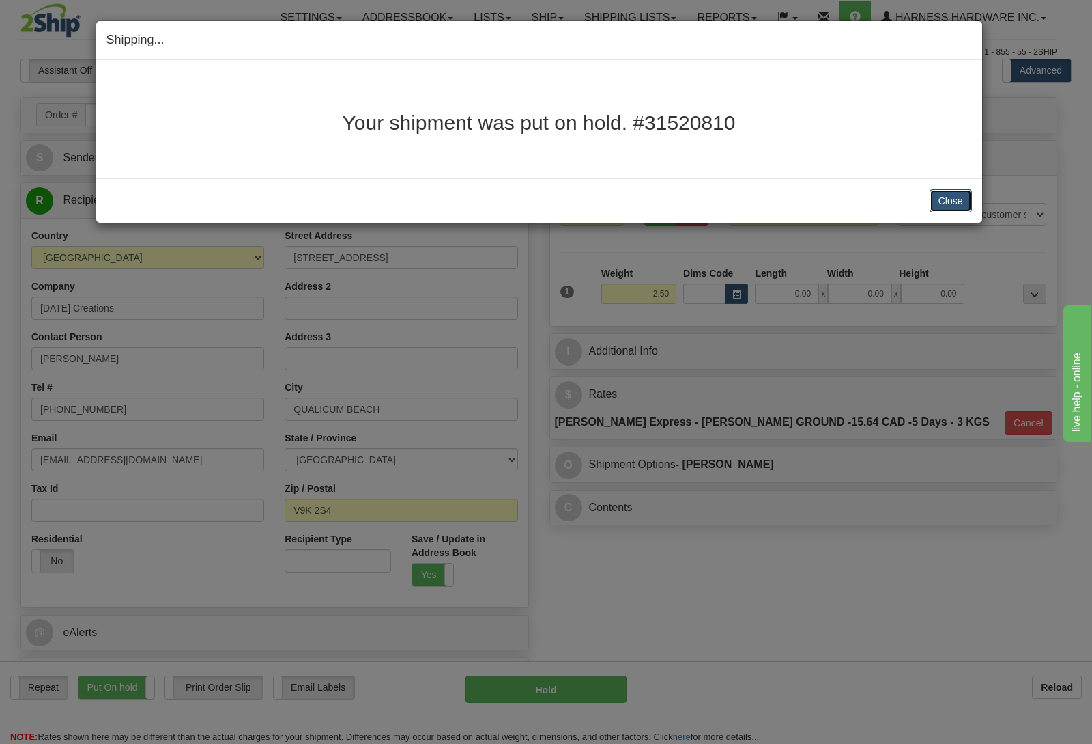
click at [959, 194] on button "Close" at bounding box center [951, 200] width 42 height 23
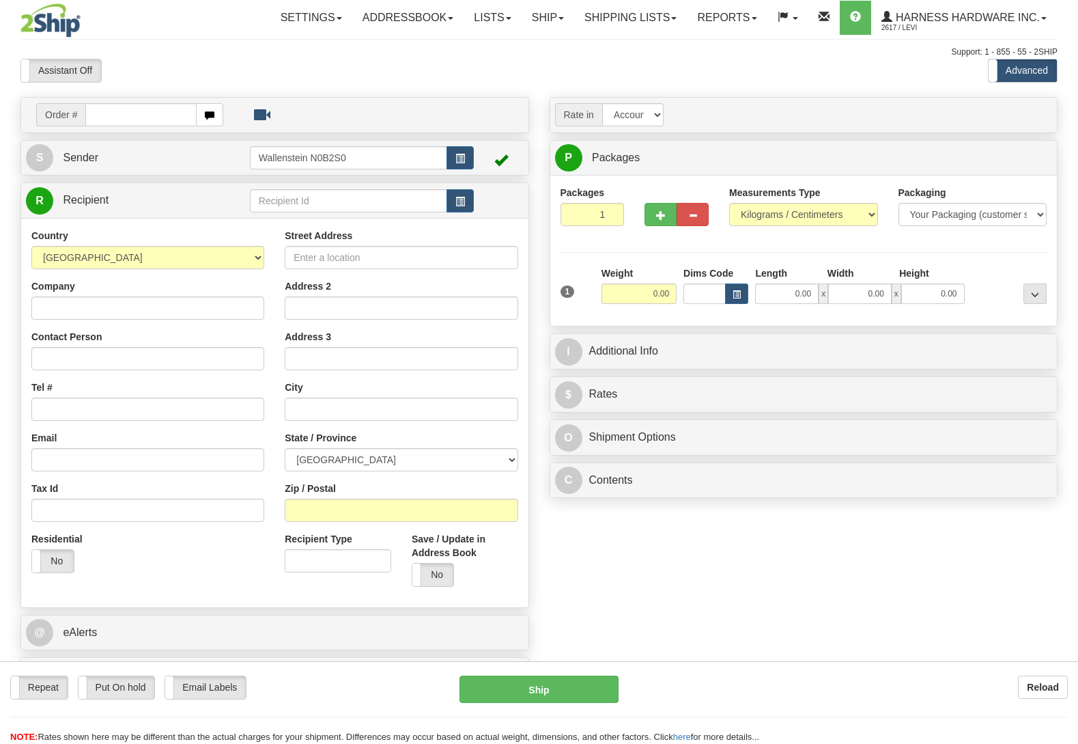
click at [542, 14] on link "Ship" at bounding box center [548, 18] width 53 height 34
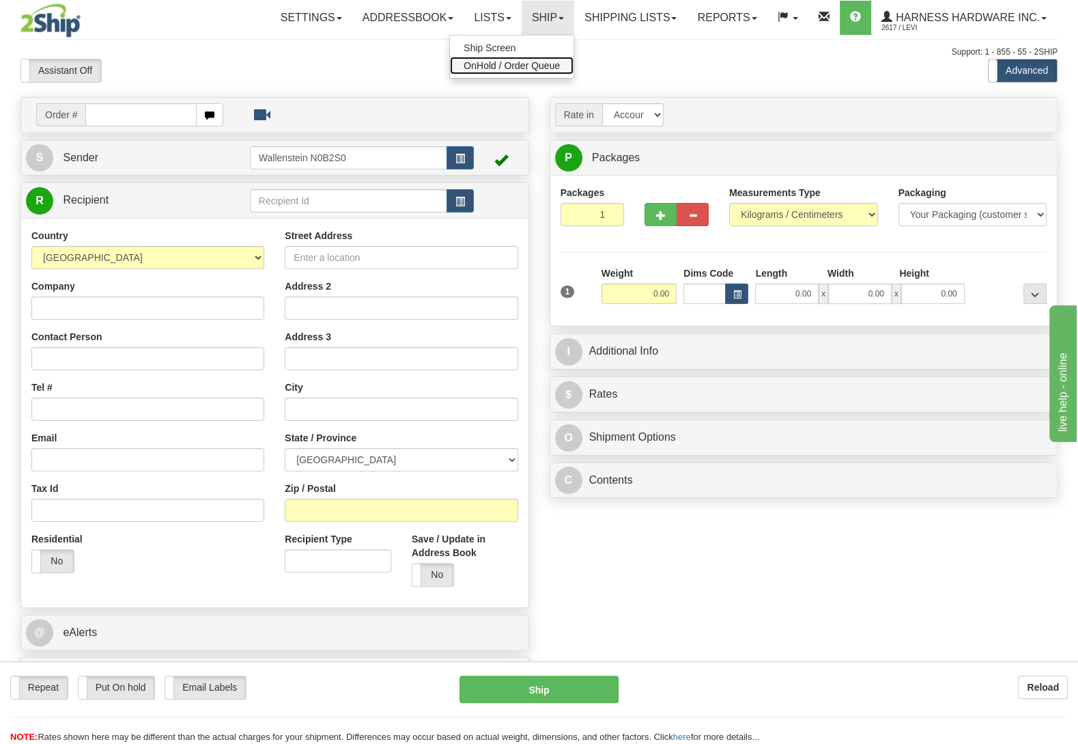
click at [536, 72] on link "OnHold / Order Queue" at bounding box center [512, 66] width 124 height 18
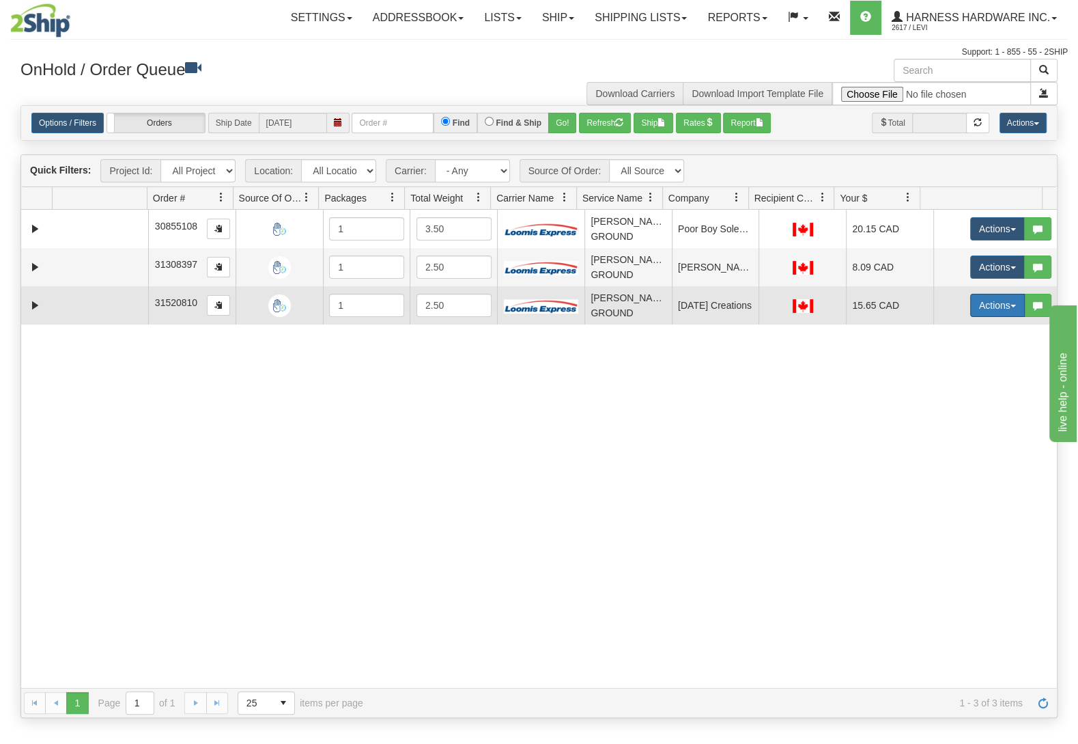
click at [970, 308] on button "Actions" at bounding box center [997, 305] width 55 height 23
click at [946, 384] on link "Ship" at bounding box center [969, 385] width 109 height 18
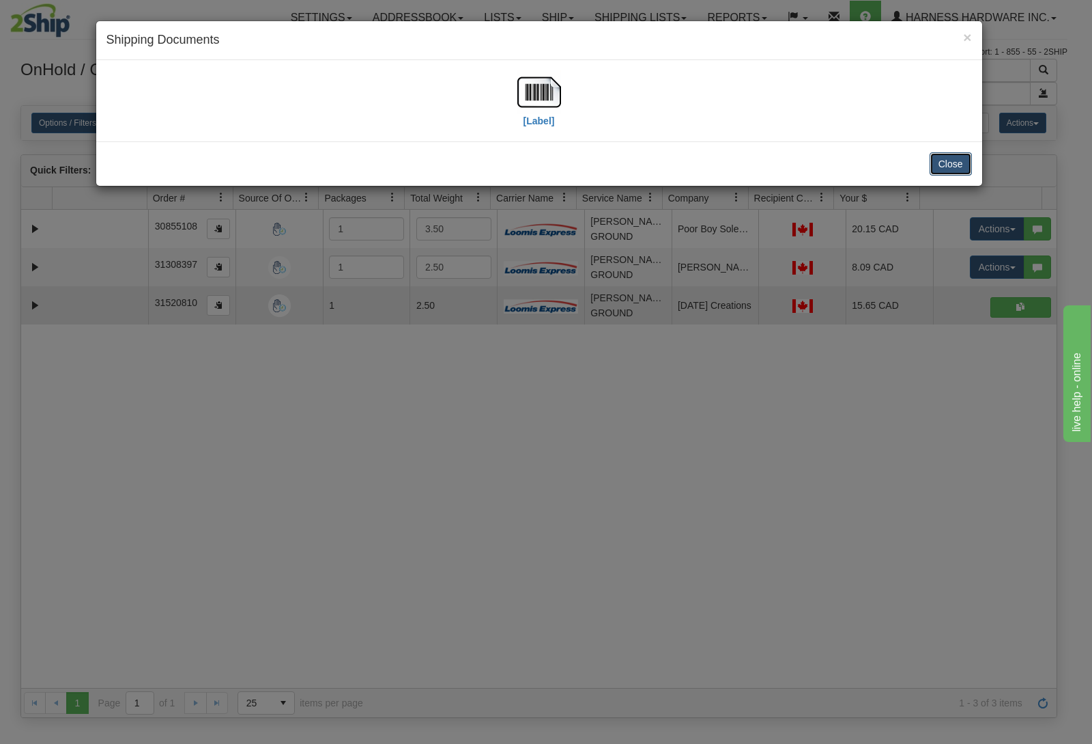
click at [955, 162] on button "Close" at bounding box center [951, 163] width 42 height 23
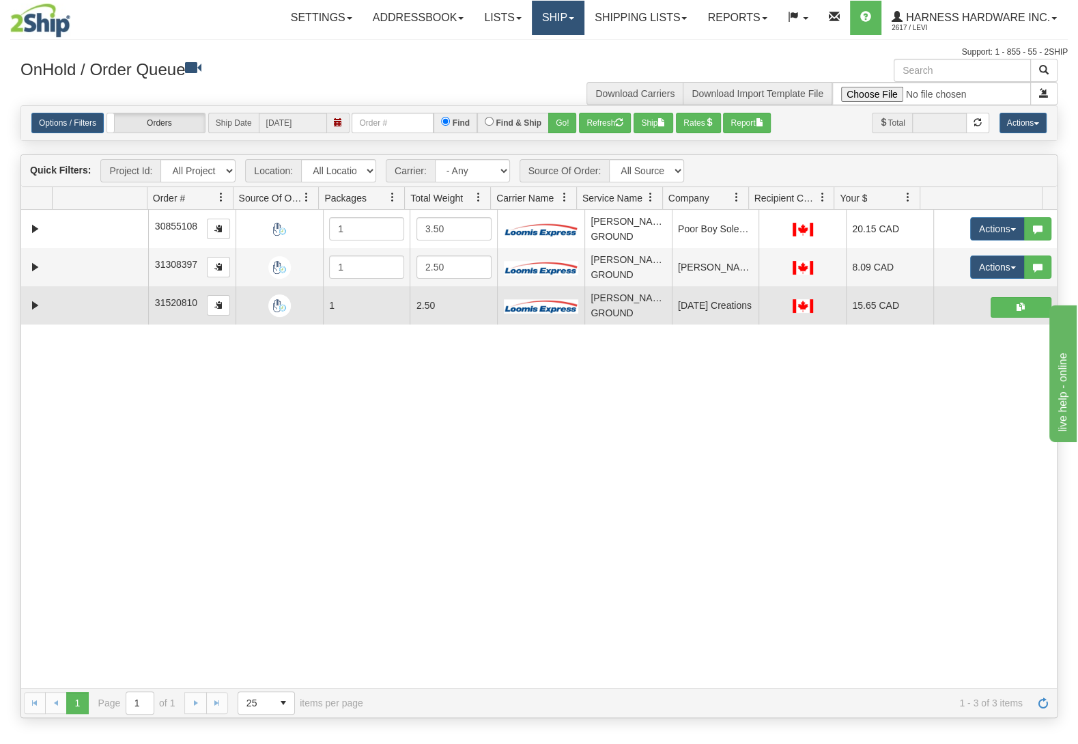
click at [539, 21] on link "Ship" at bounding box center [558, 18] width 53 height 34
click at [529, 52] on link "Ship Screen" at bounding box center [522, 48] width 124 height 18
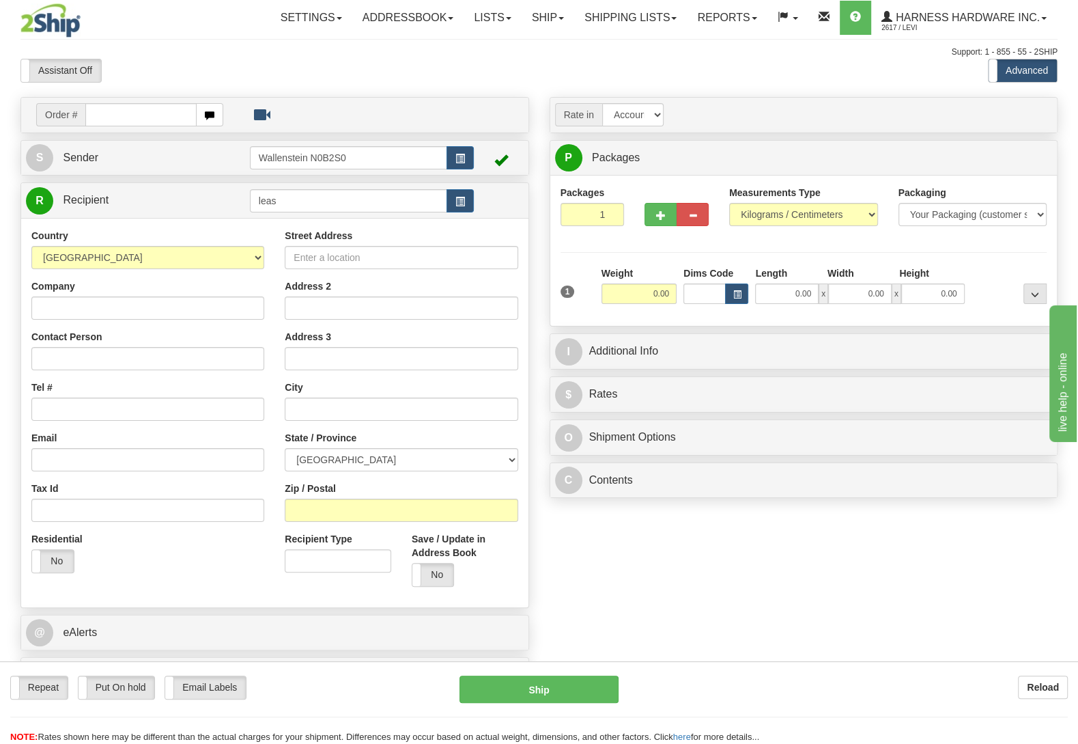
type input "leas"
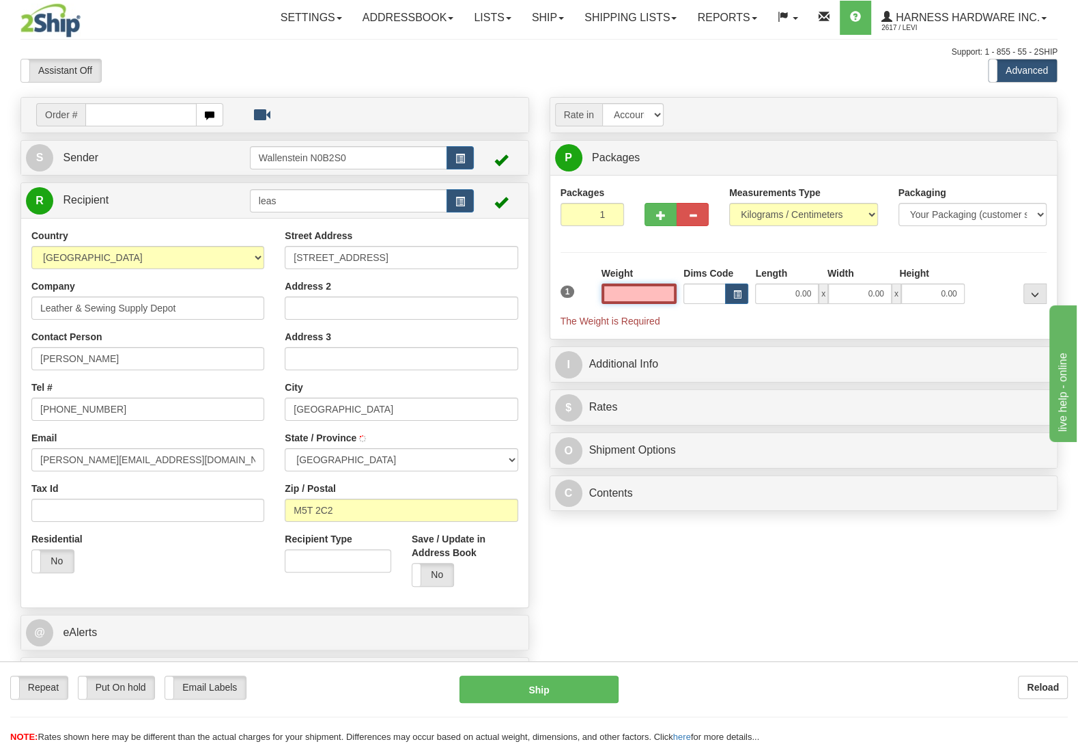
type input "[GEOGRAPHIC_DATA]"
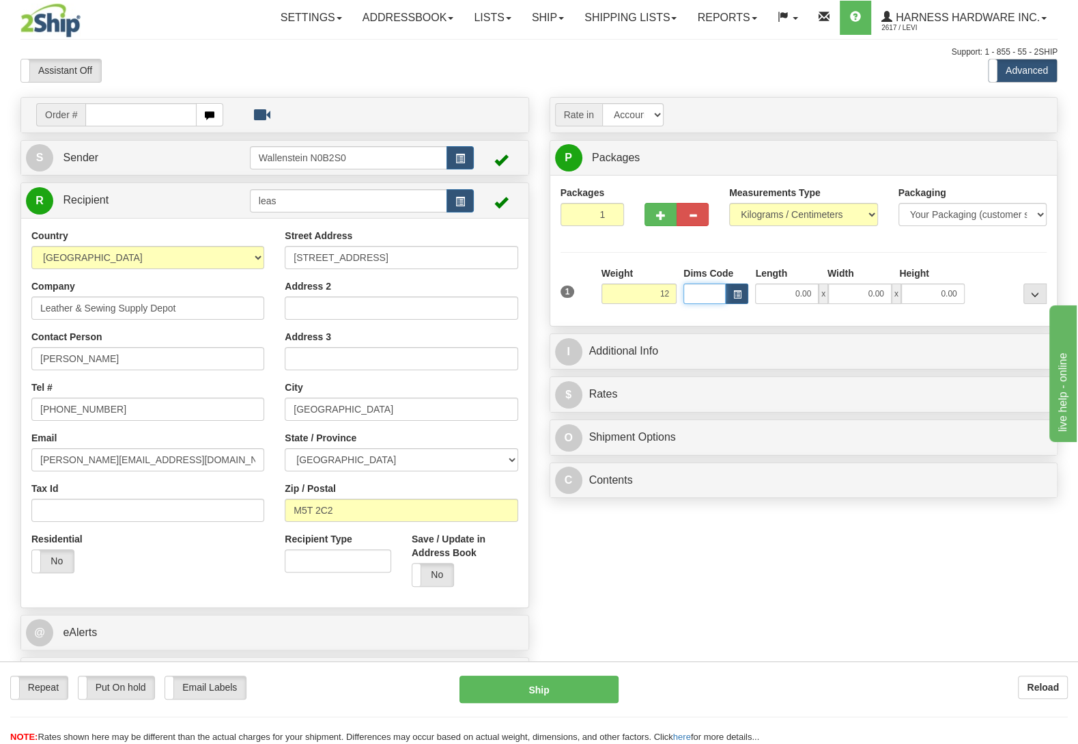
type input "12.00"
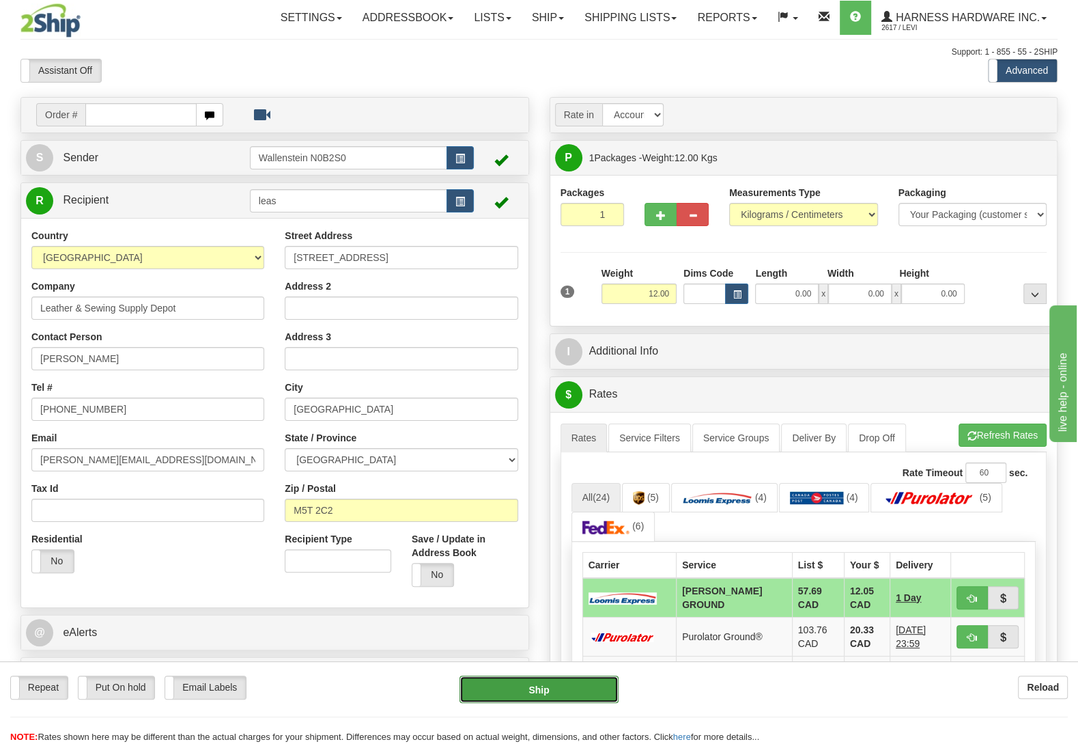
click at [595, 686] on button "Ship" at bounding box center [538, 688] width 159 height 27
type input "DD"
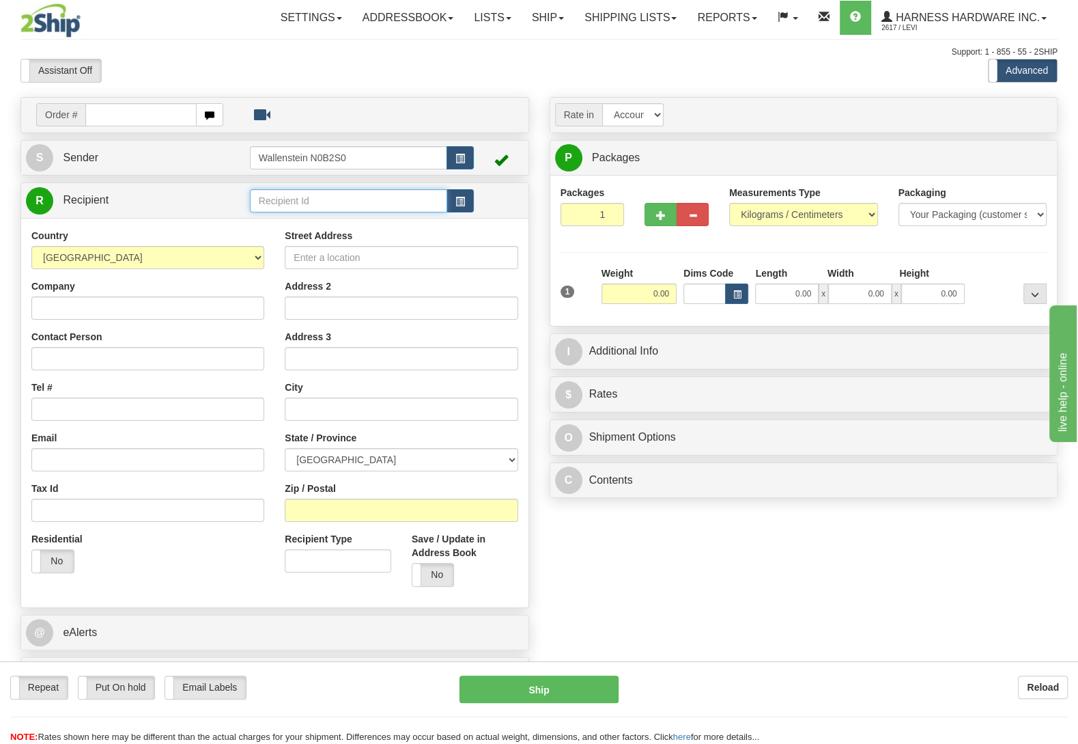
click at [337, 211] on input "text" at bounding box center [348, 200] width 197 height 23
type input "leac"
click button "Delete" at bounding box center [0, 0] width 0 height 0
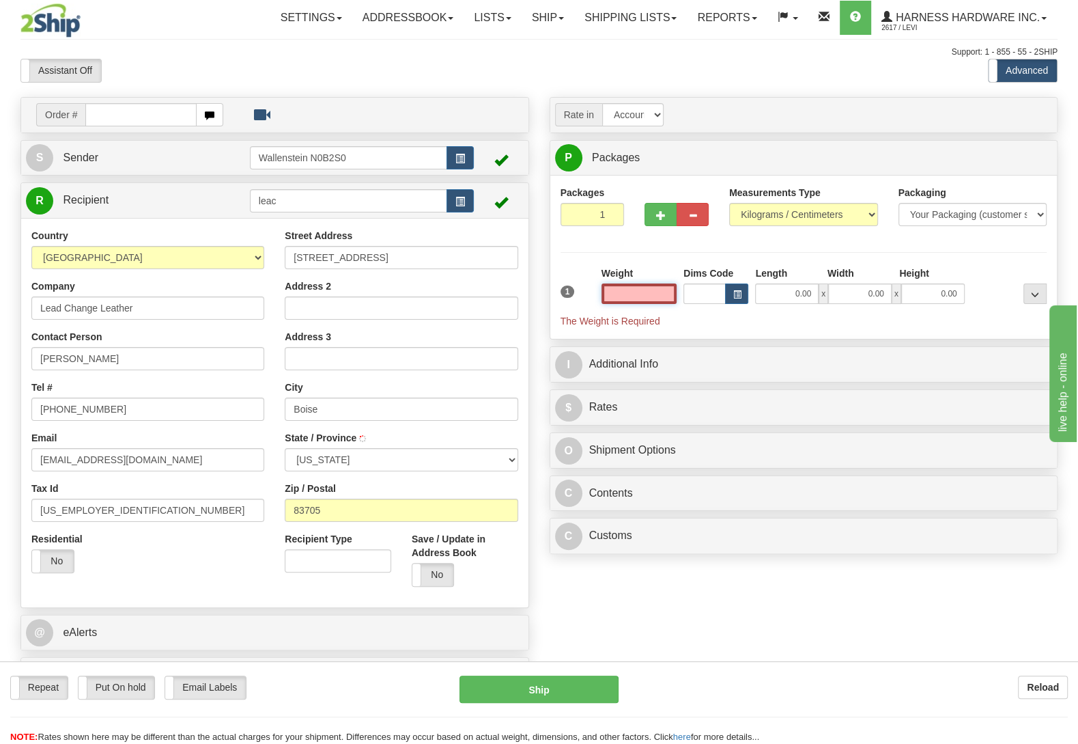
type input "BOISE"
type input "0.00"
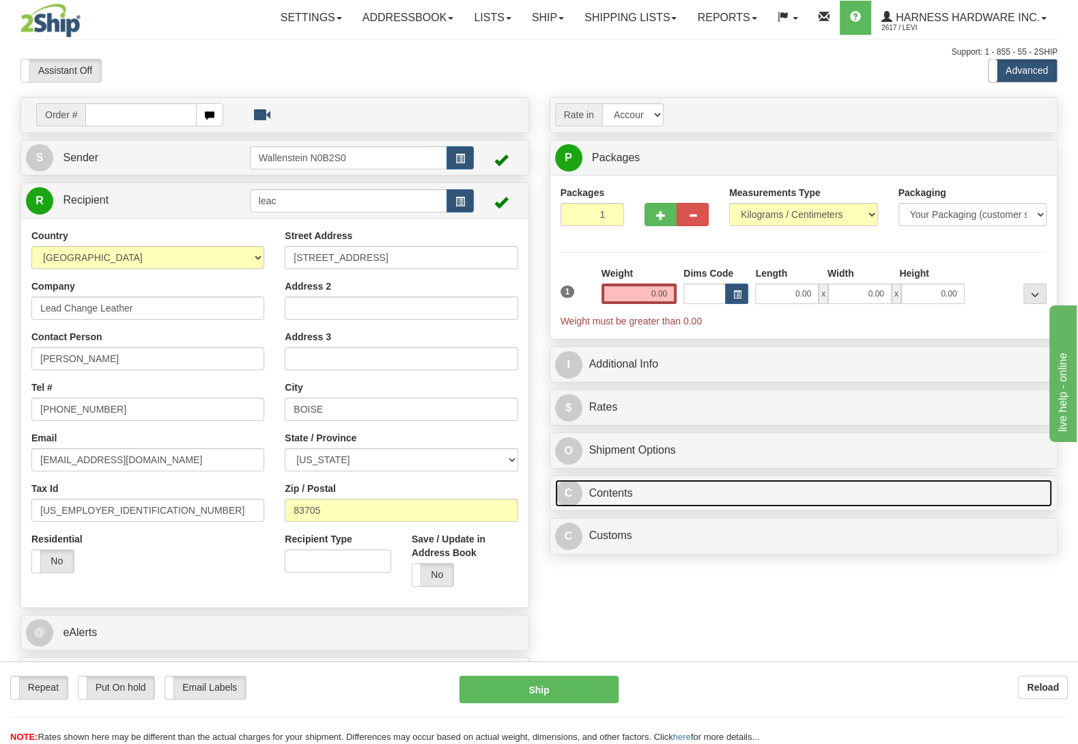
drag, startPoint x: 640, startPoint y: 500, endPoint x: 608, endPoint y: 508, distance: 33.0
click at [639, 500] on link "C Contents" at bounding box center [804, 493] width 498 height 28
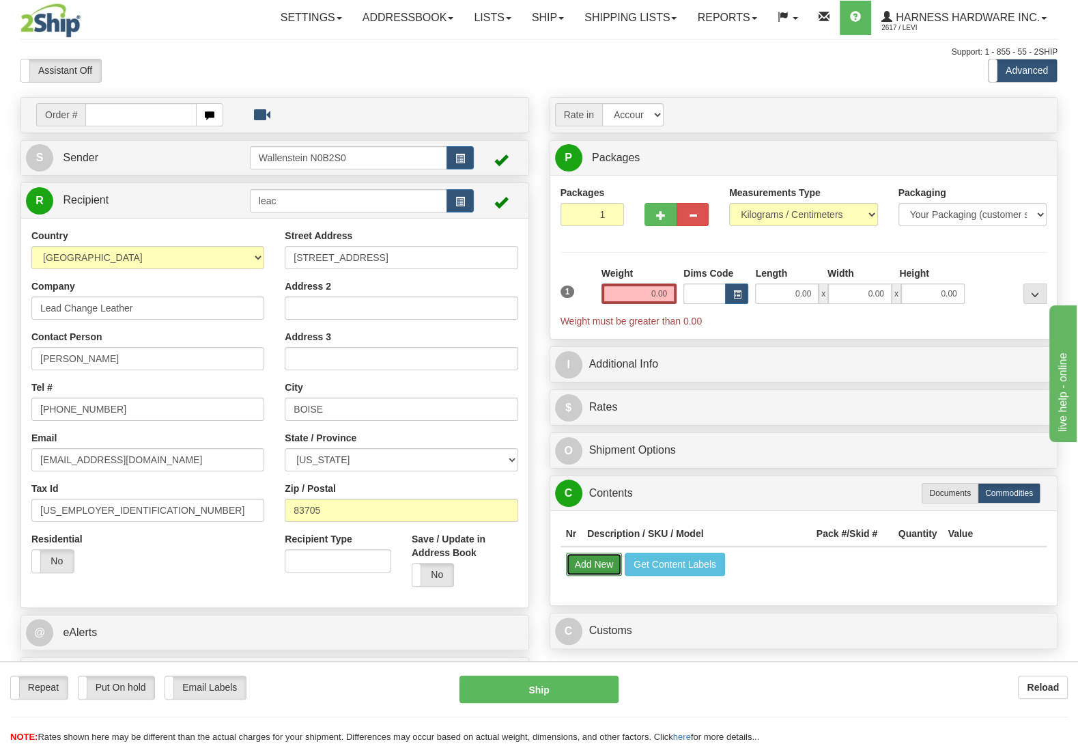
click at [582, 574] on button "Add New" at bounding box center [594, 563] width 57 height 23
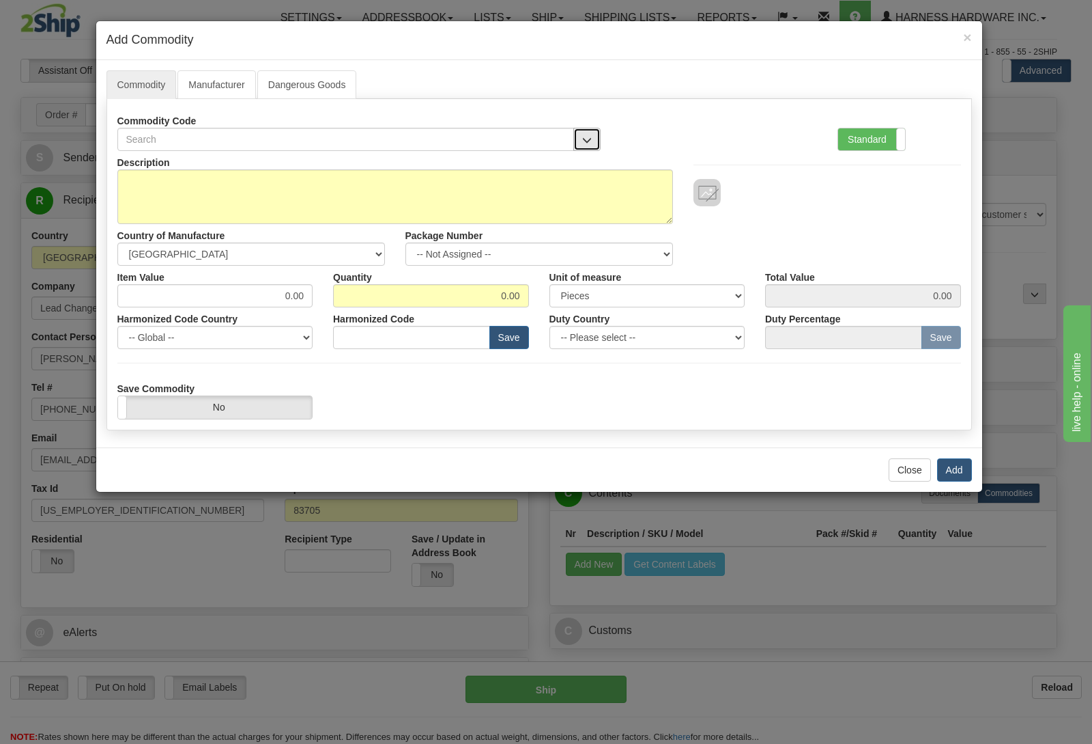
click at [586, 140] on span "button" at bounding box center [587, 140] width 10 height 9
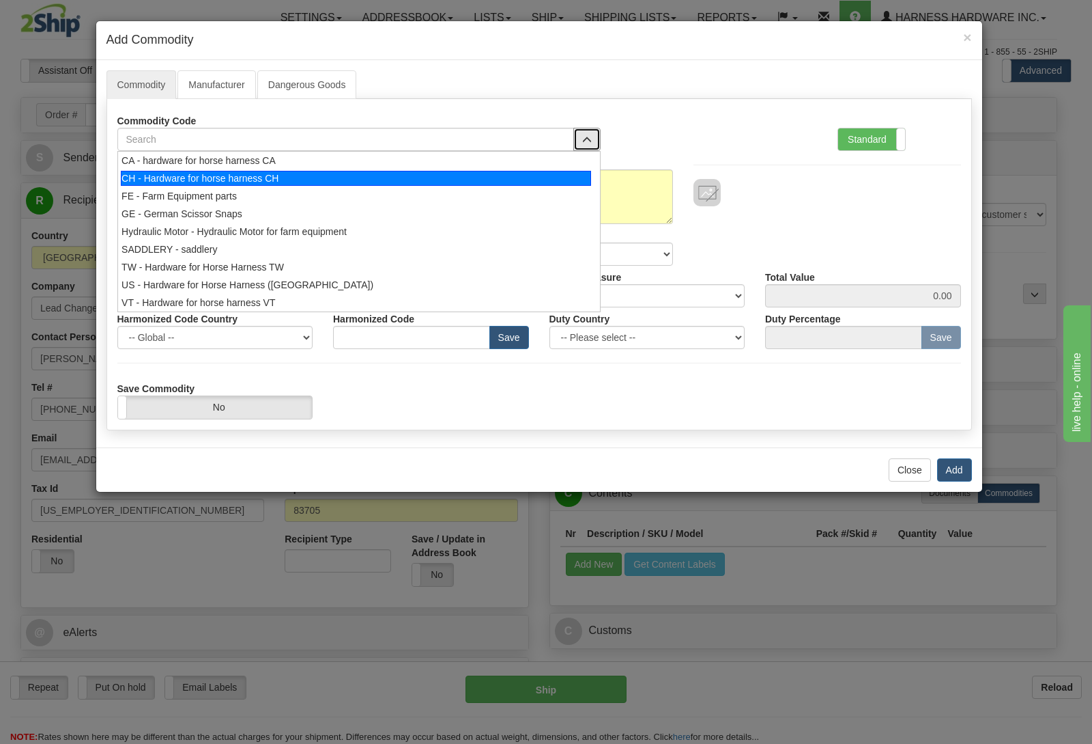
click at [431, 183] on div "CH - Hardware for horse harness CH" at bounding box center [356, 178] width 470 height 15
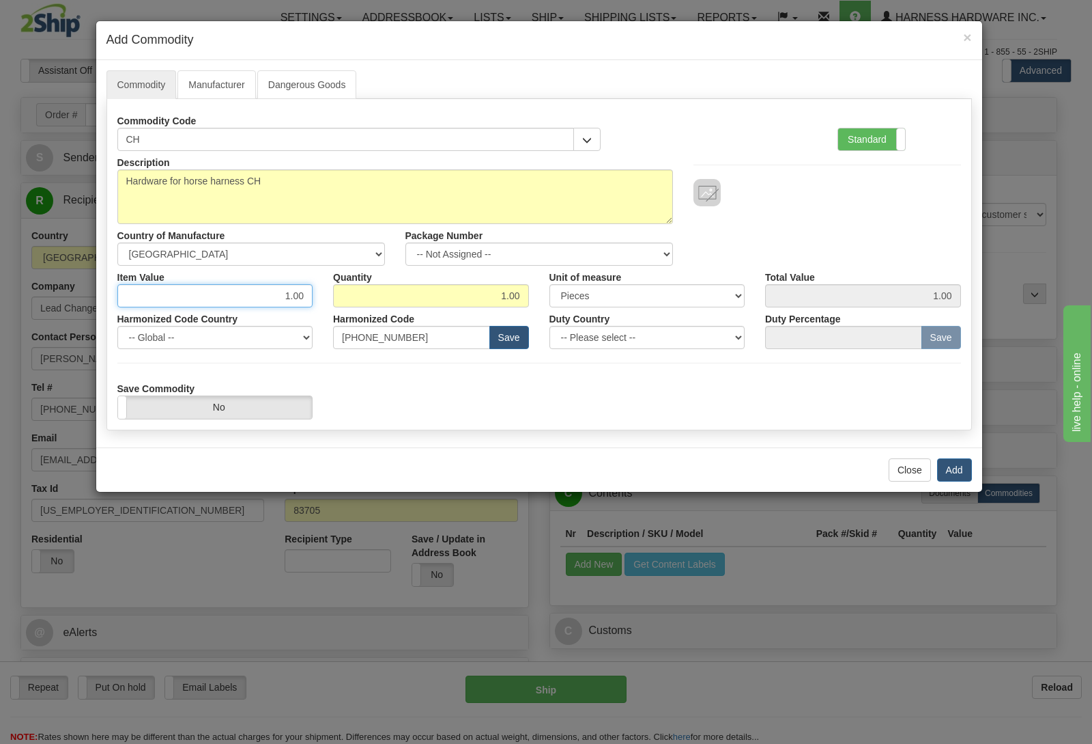
drag, startPoint x: 266, startPoint y: 296, endPoint x: 365, endPoint y: 314, distance: 101.4
click at [313, 307] on input "1.00" at bounding box center [215, 295] width 196 height 23
type input "44.65"
click at [963, 473] on button "Add" at bounding box center [954, 469] width 35 height 23
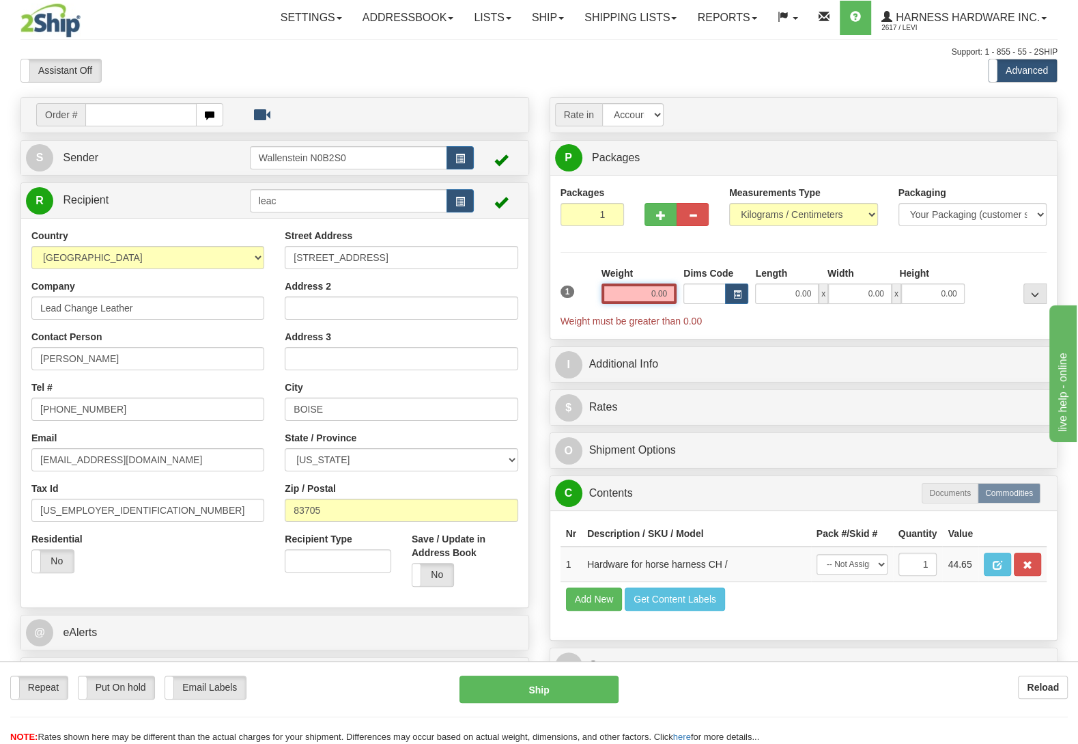
drag, startPoint x: 632, startPoint y: 296, endPoint x: 726, endPoint y: 300, distance: 94.3
click at [677, 300] on input "0.00" at bounding box center [638, 293] width 75 height 20
type input "1.50"
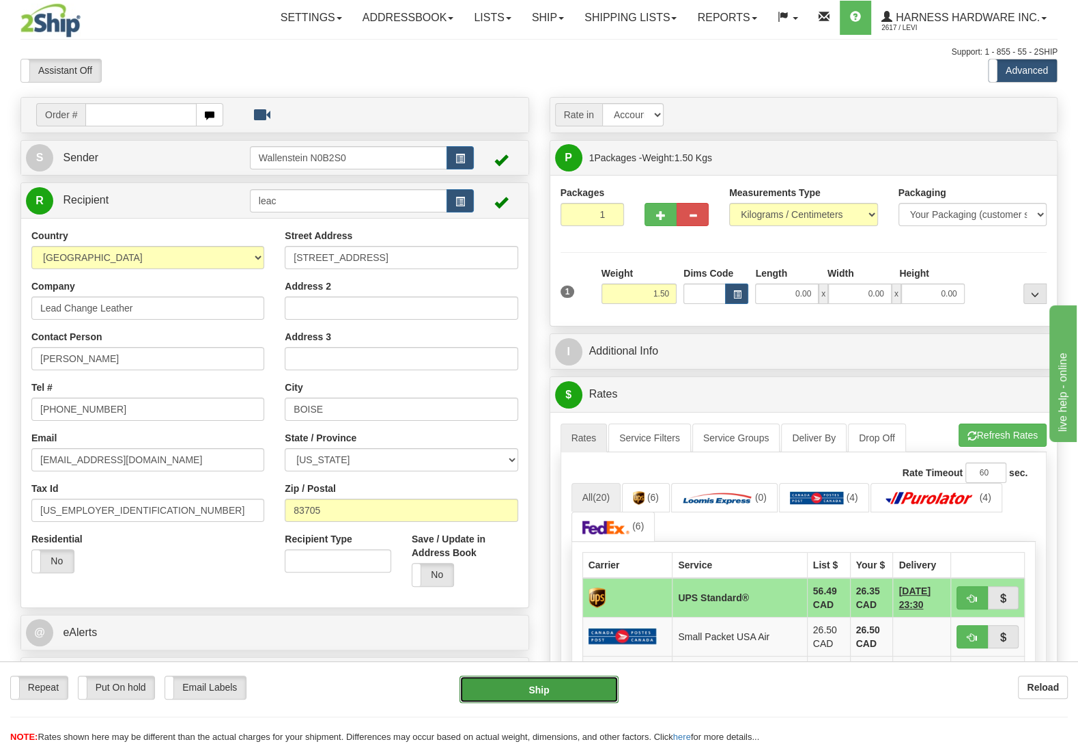
click at [524, 690] on button "Ship" at bounding box center [538, 688] width 159 height 27
type input "11"
